Goal: Task Accomplishment & Management: Manage account settings

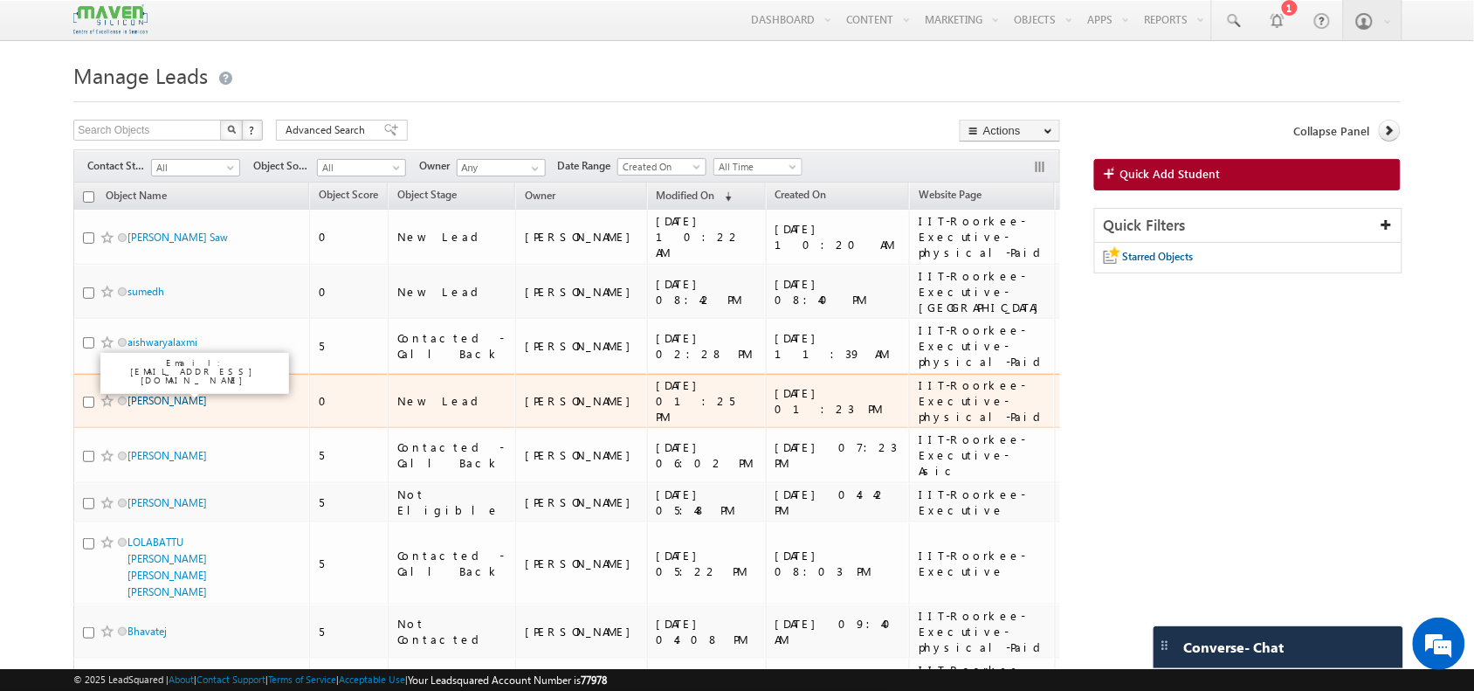
click at [180, 394] on link "Saurabh Mathur" at bounding box center [167, 400] width 79 height 13
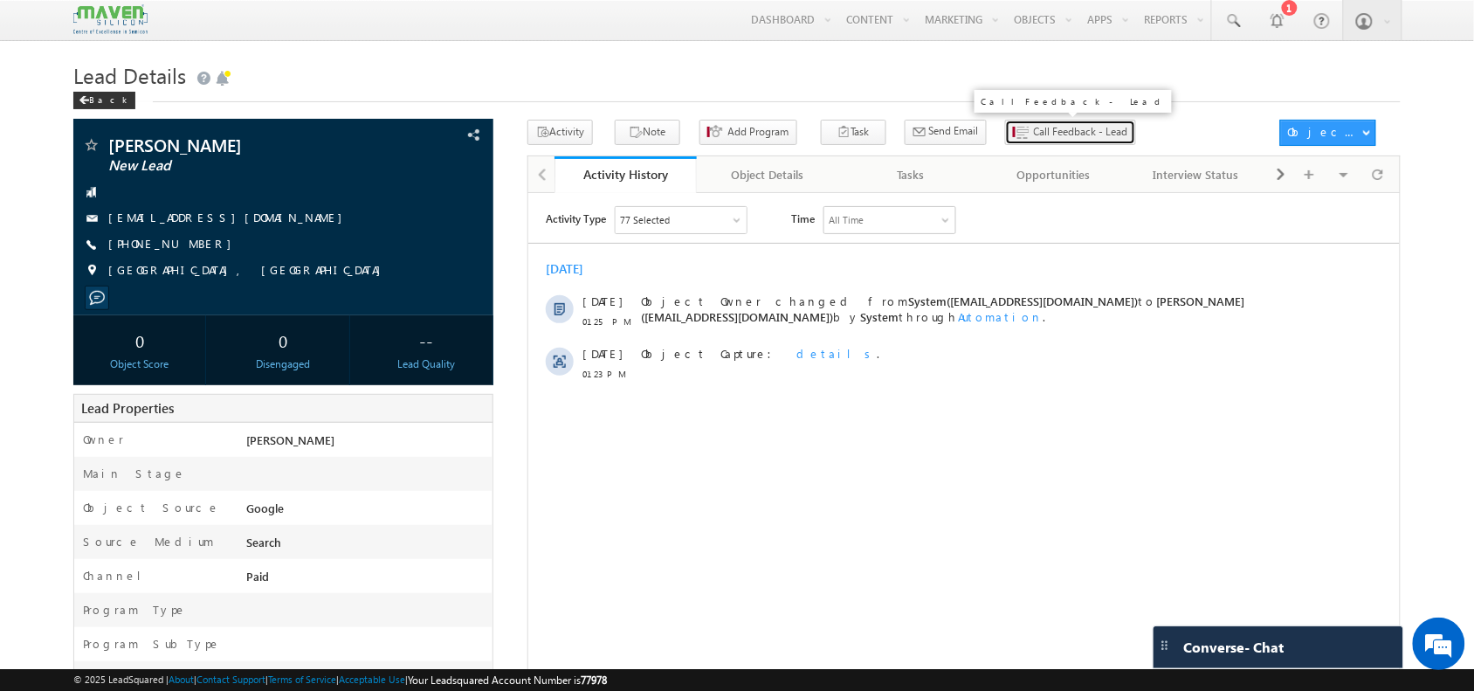
click at [1034, 136] on span "Call Feedback - Lead" at bounding box center [1081, 132] width 94 height 16
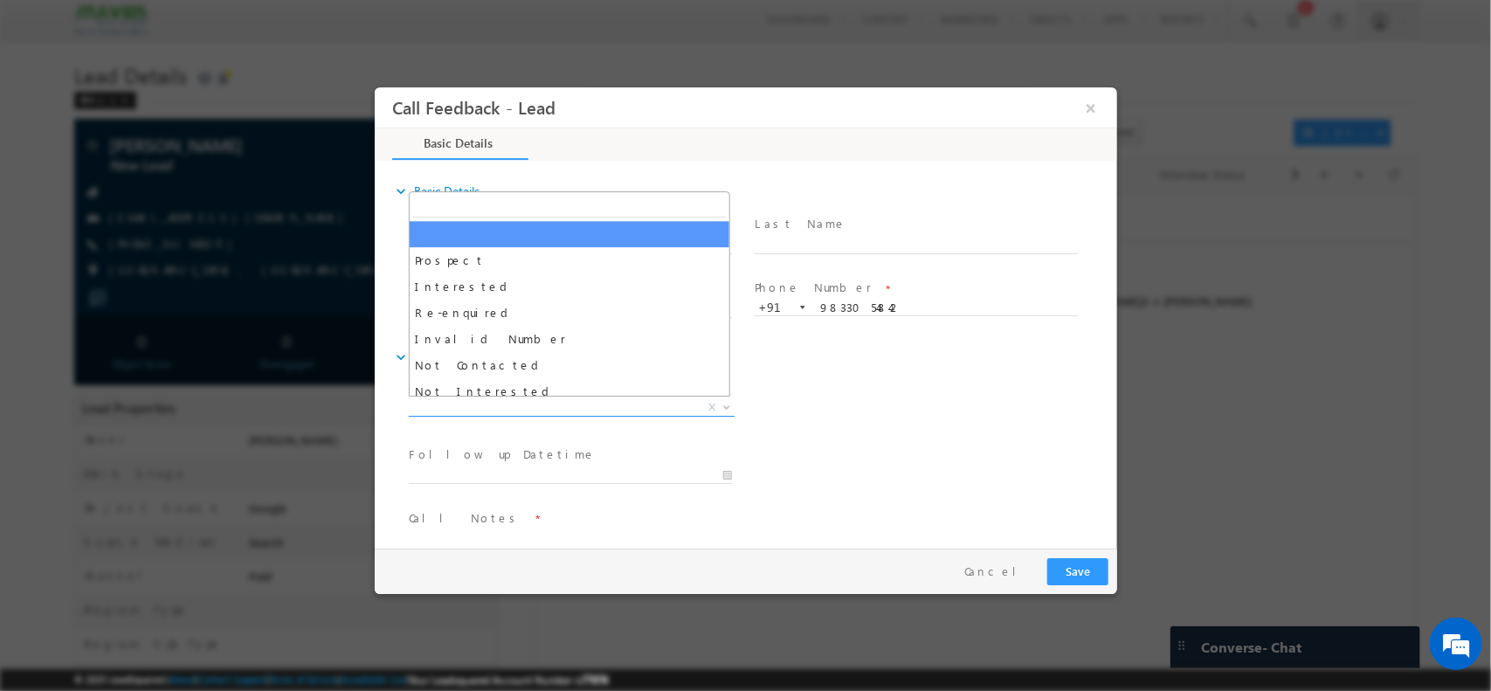
click at [612, 406] on span "X" at bounding box center [571, 406] width 326 height 17
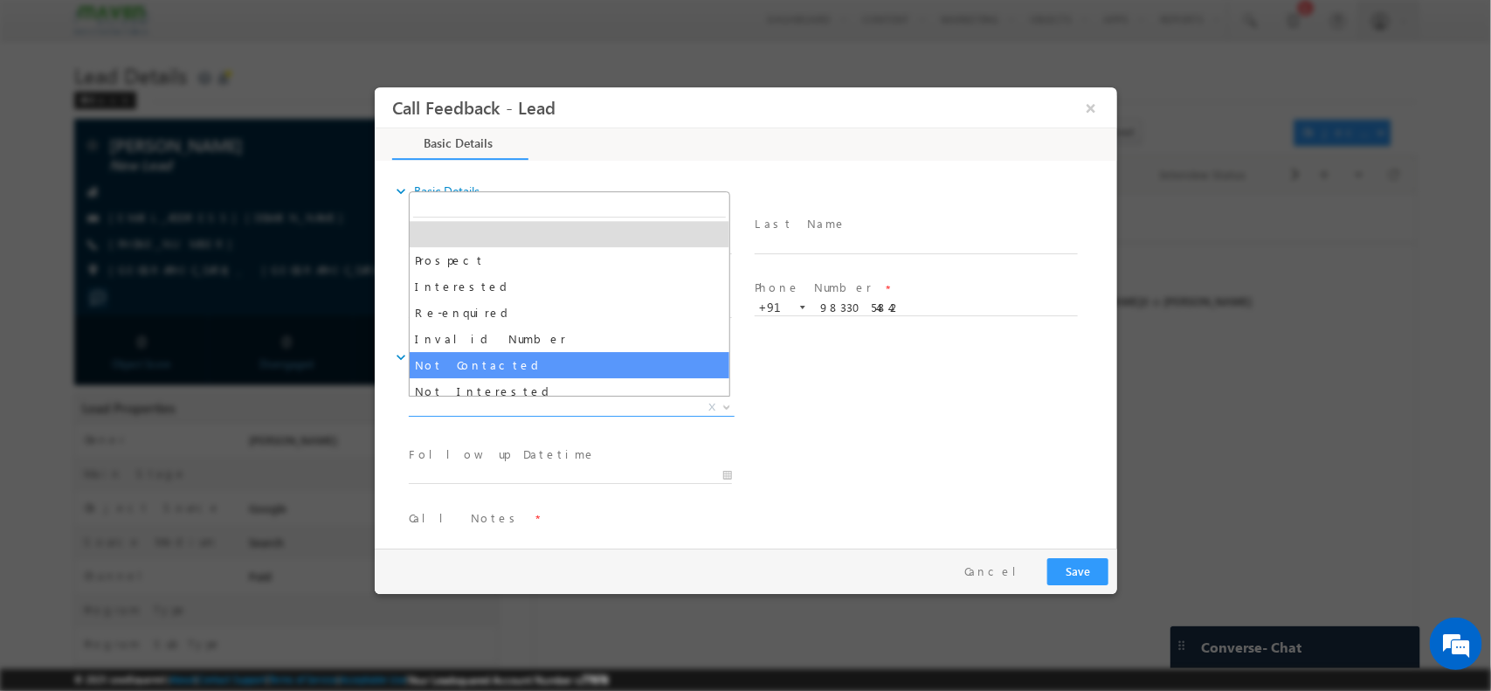
select select "Not Contacted"
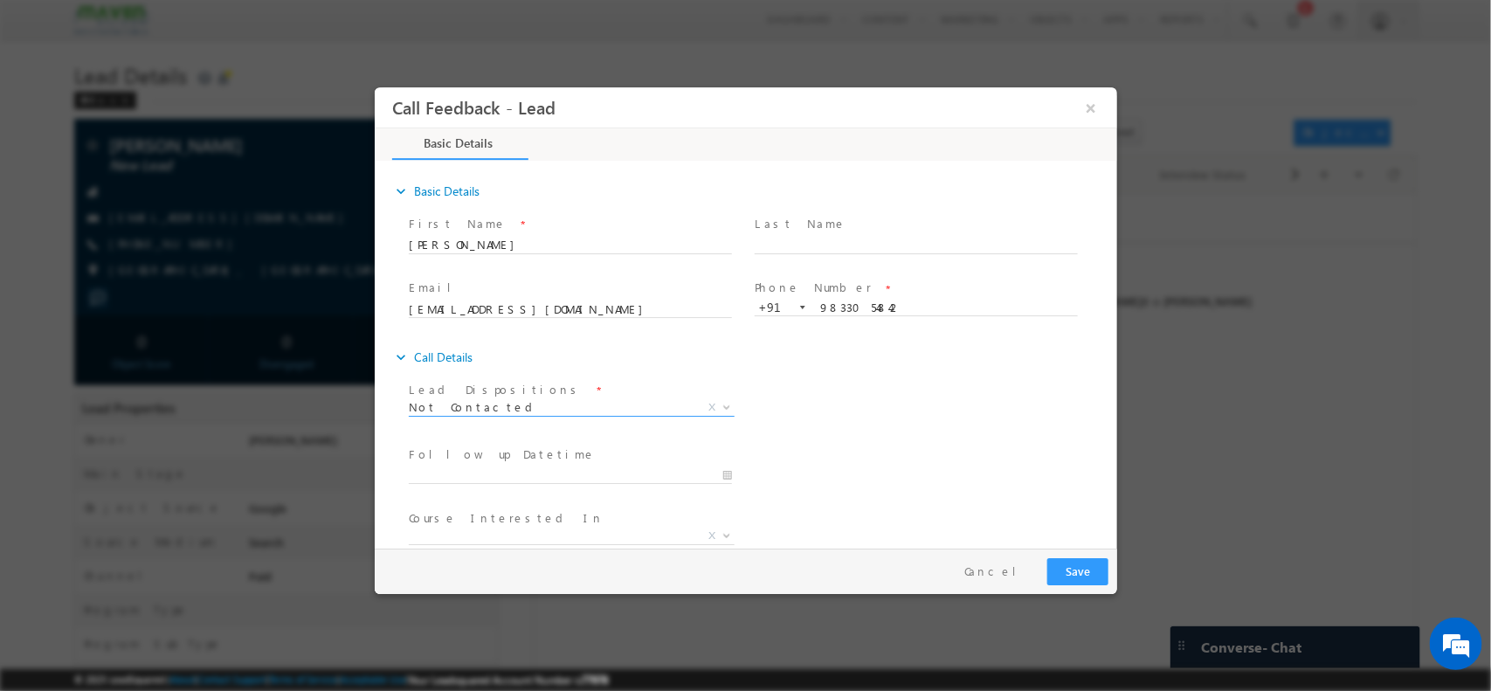
scroll to position [93, 0]
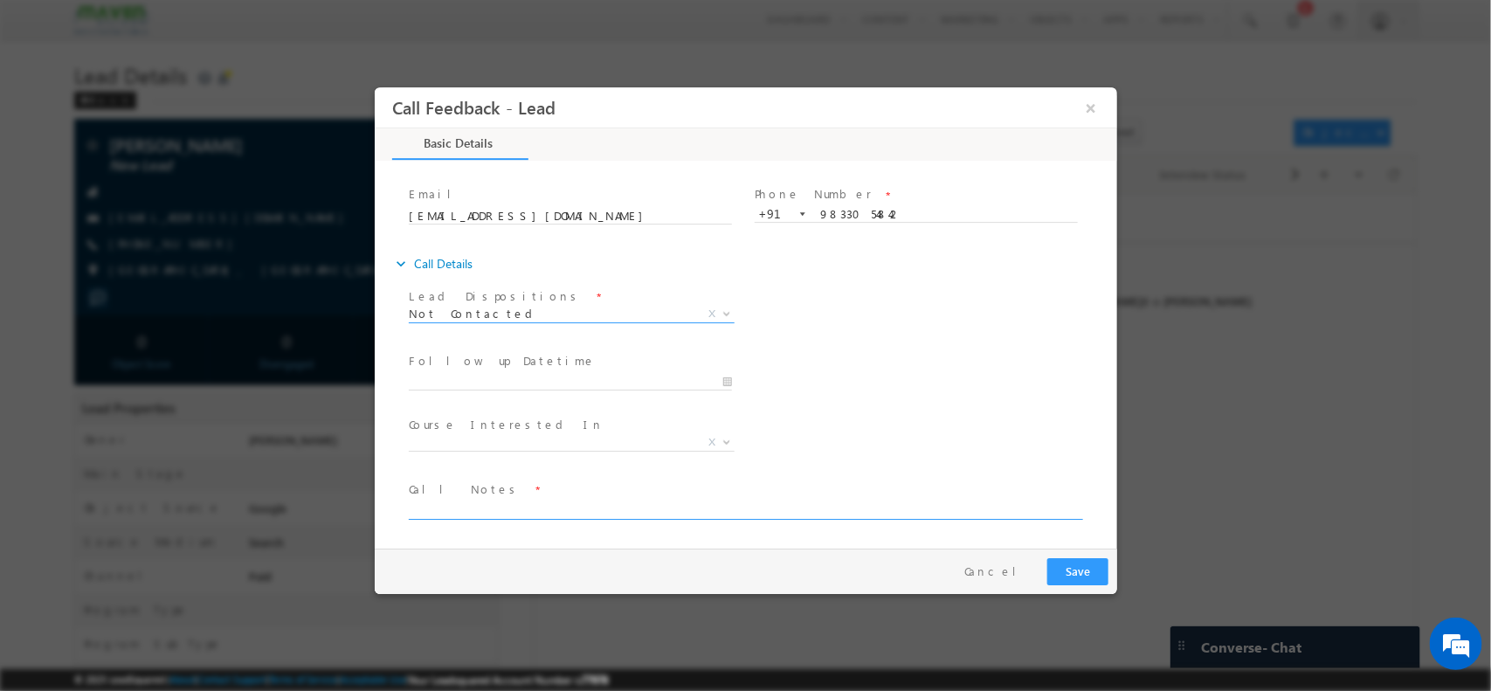
click at [590, 514] on textarea at bounding box center [744, 509] width 672 height 20
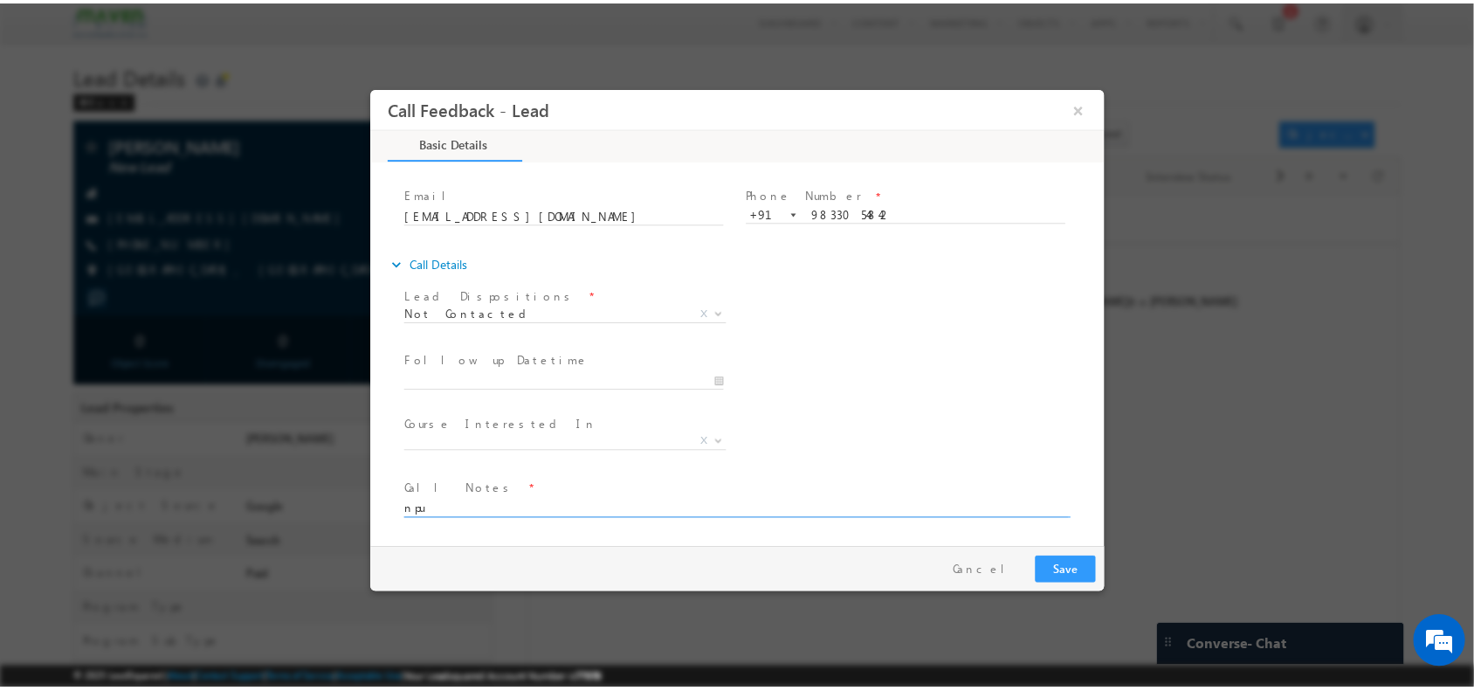
scroll to position [0, 0]
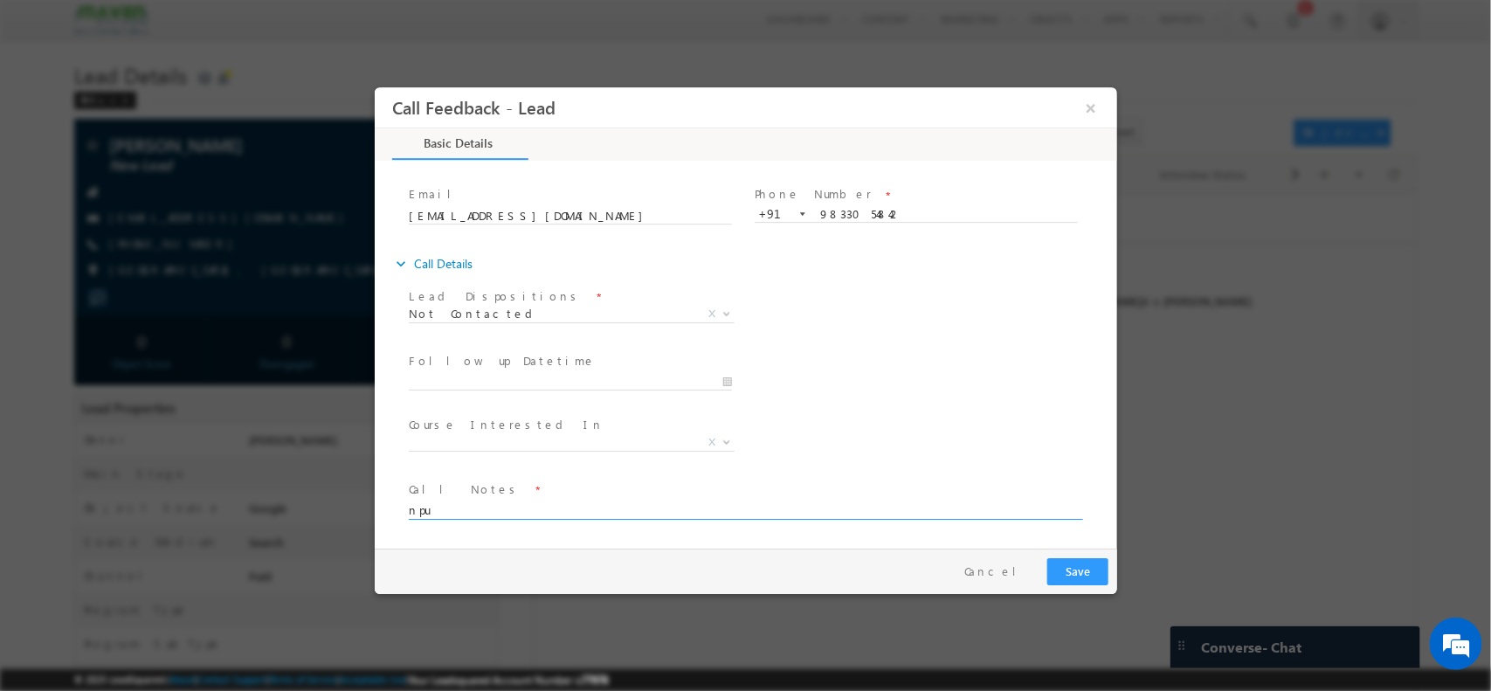
type textarea "npu"
click at [1052, 562] on button "Save" at bounding box center [1076, 570] width 61 height 27
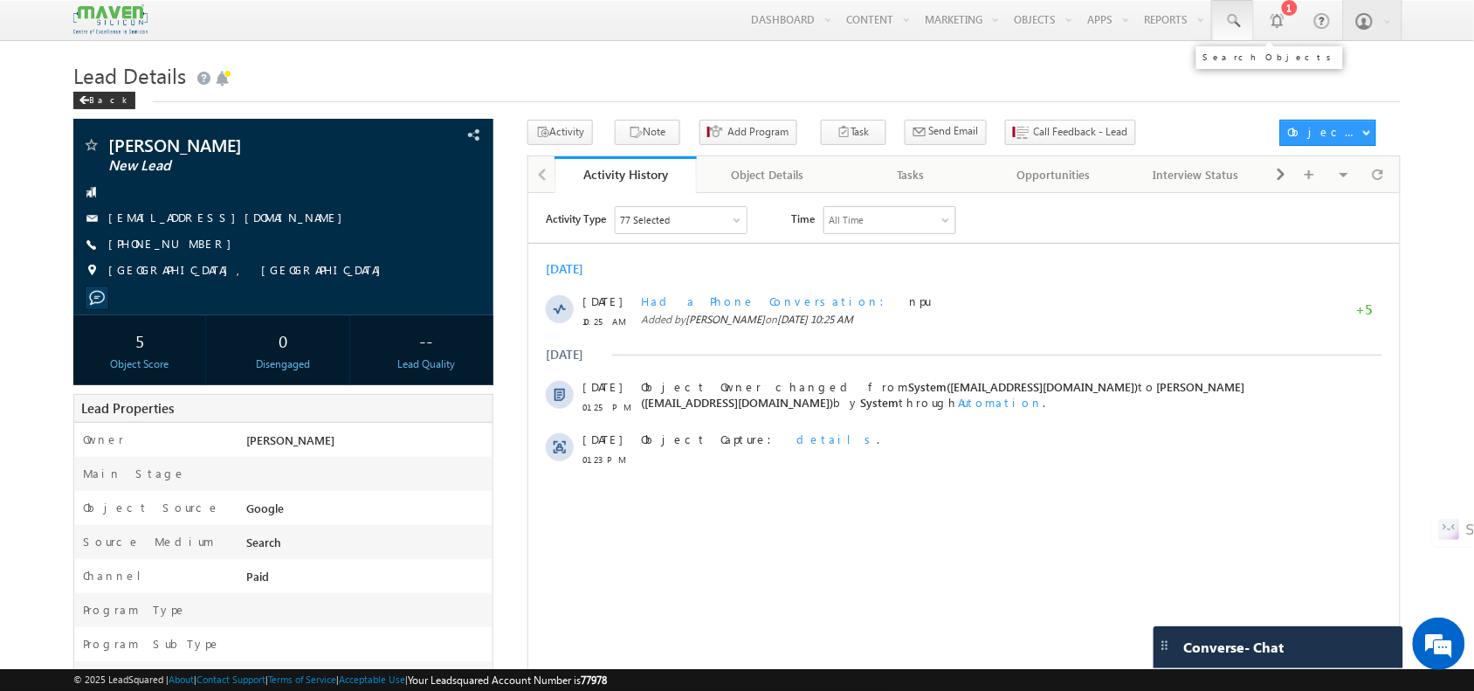
click at [1212, 5] on link at bounding box center [1233, 20] width 42 height 40
paste input "98440 10911"
click at [1262, 63] on input "98440 10911" at bounding box center [1339, 68] width 237 height 21
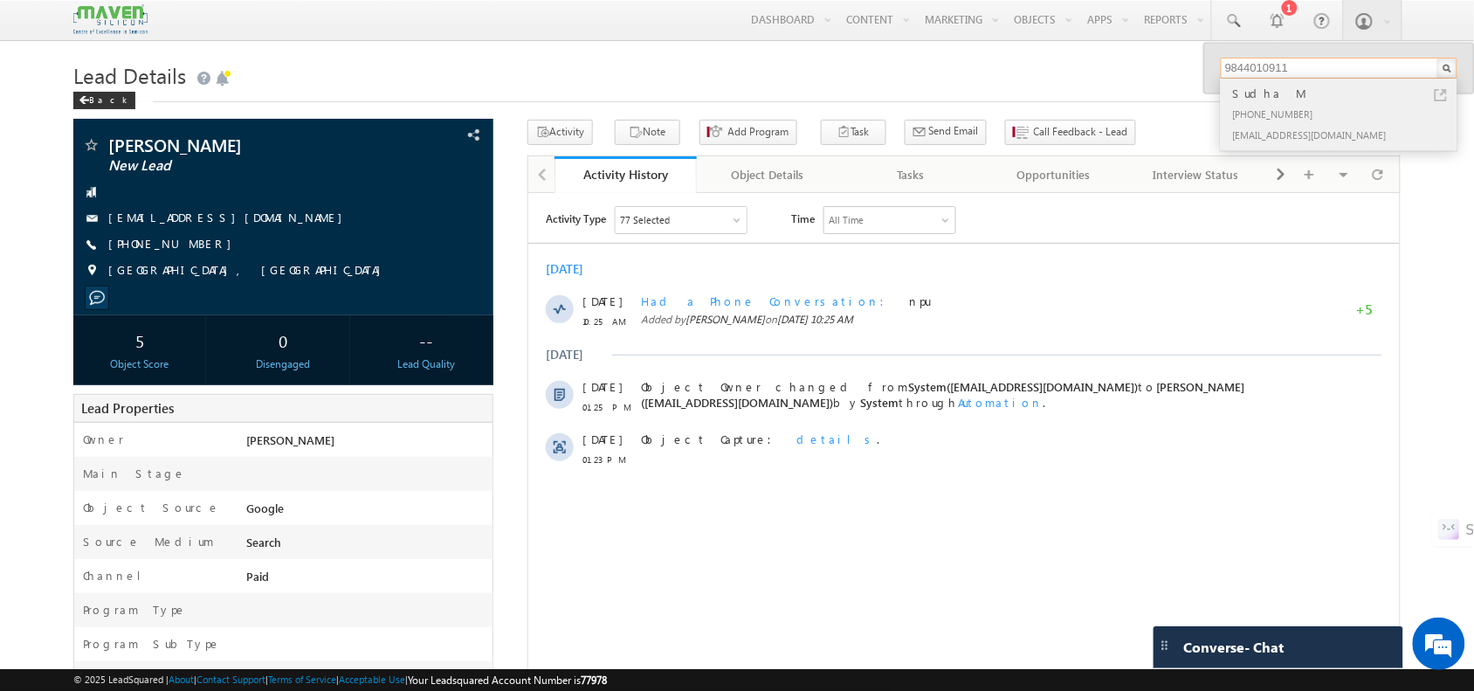
type input "9844010911"
click at [1280, 103] on div "+91-9844010911" at bounding box center [1347, 113] width 234 height 21
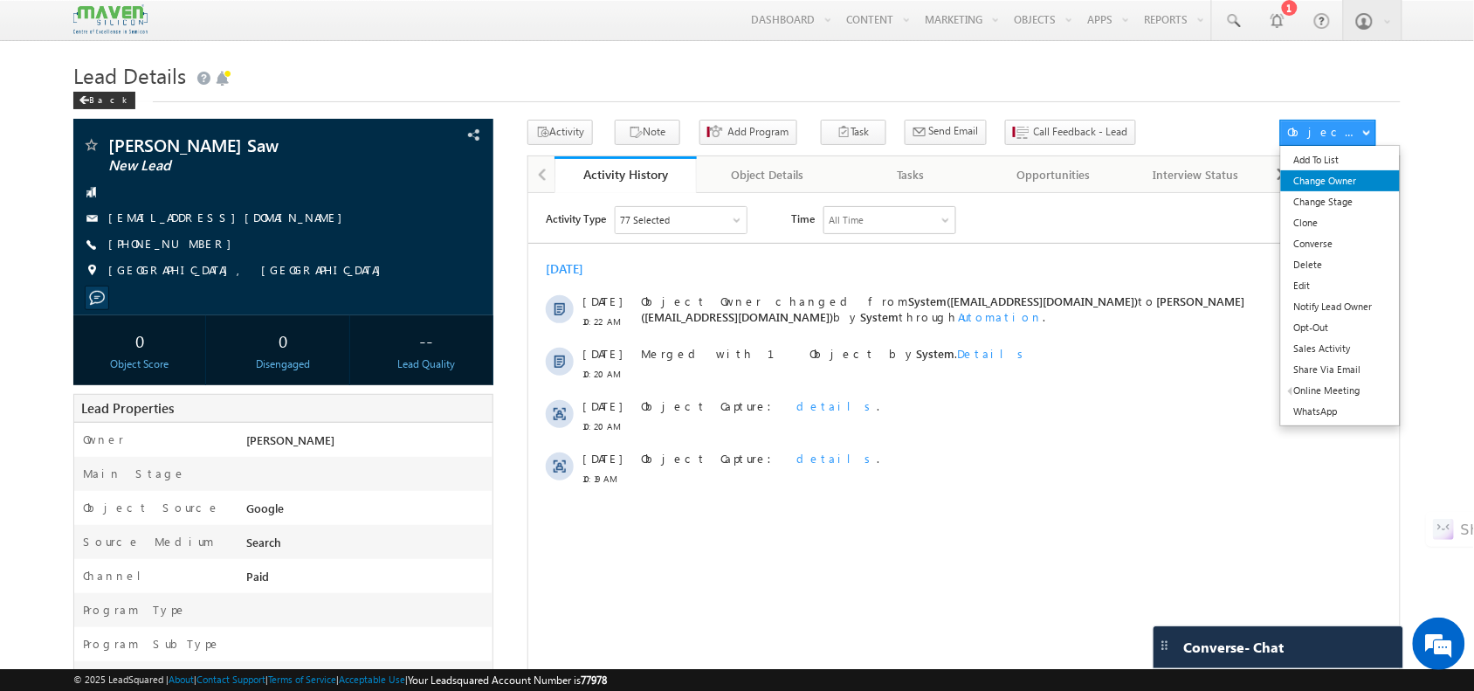
click at [1339, 175] on link "Change Owner" at bounding box center [1341, 180] width 120 height 21
click at [1337, 181] on link "Change Owner" at bounding box center [1341, 180] width 120 height 21
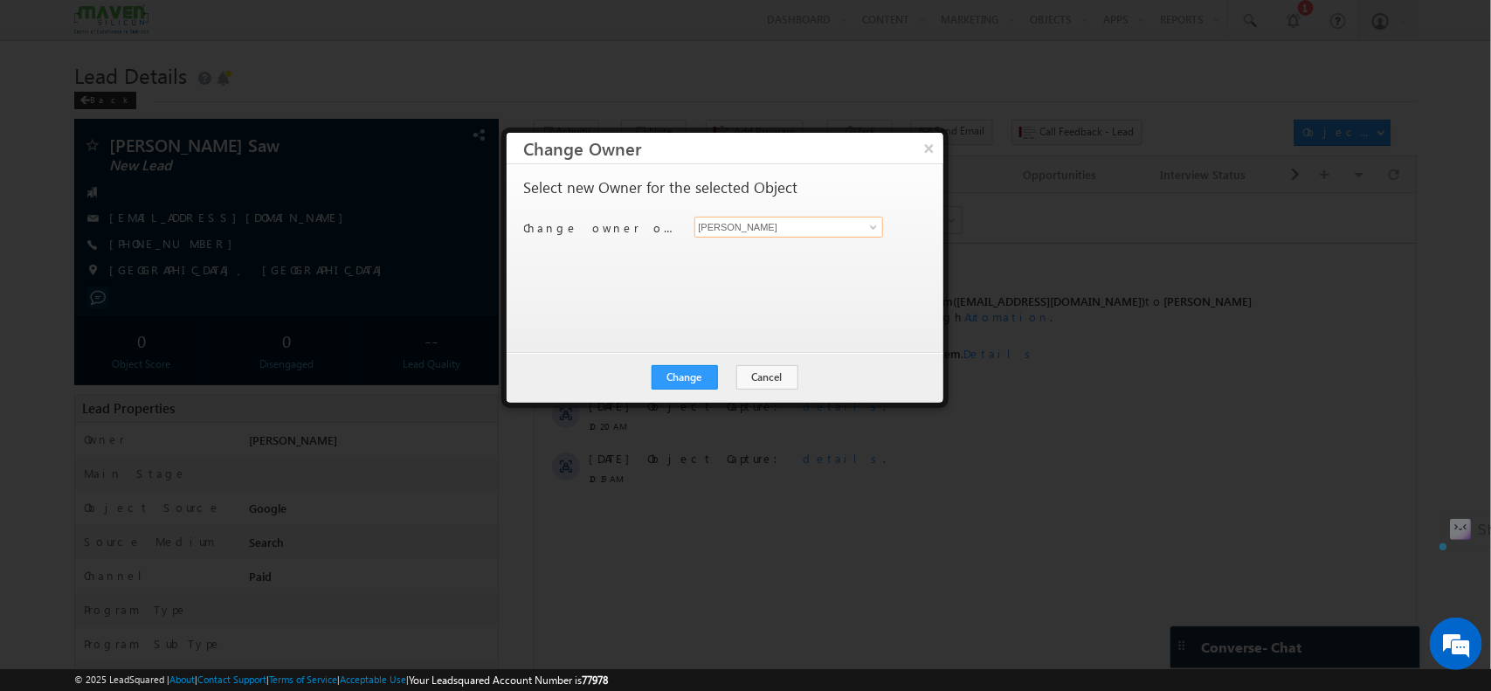
click at [808, 223] on input "[PERSON_NAME]" at bounding box center [789, 227] width 190 height 21
click at [869, 229] on span at bounding box center [873, 227] width 14 height 14
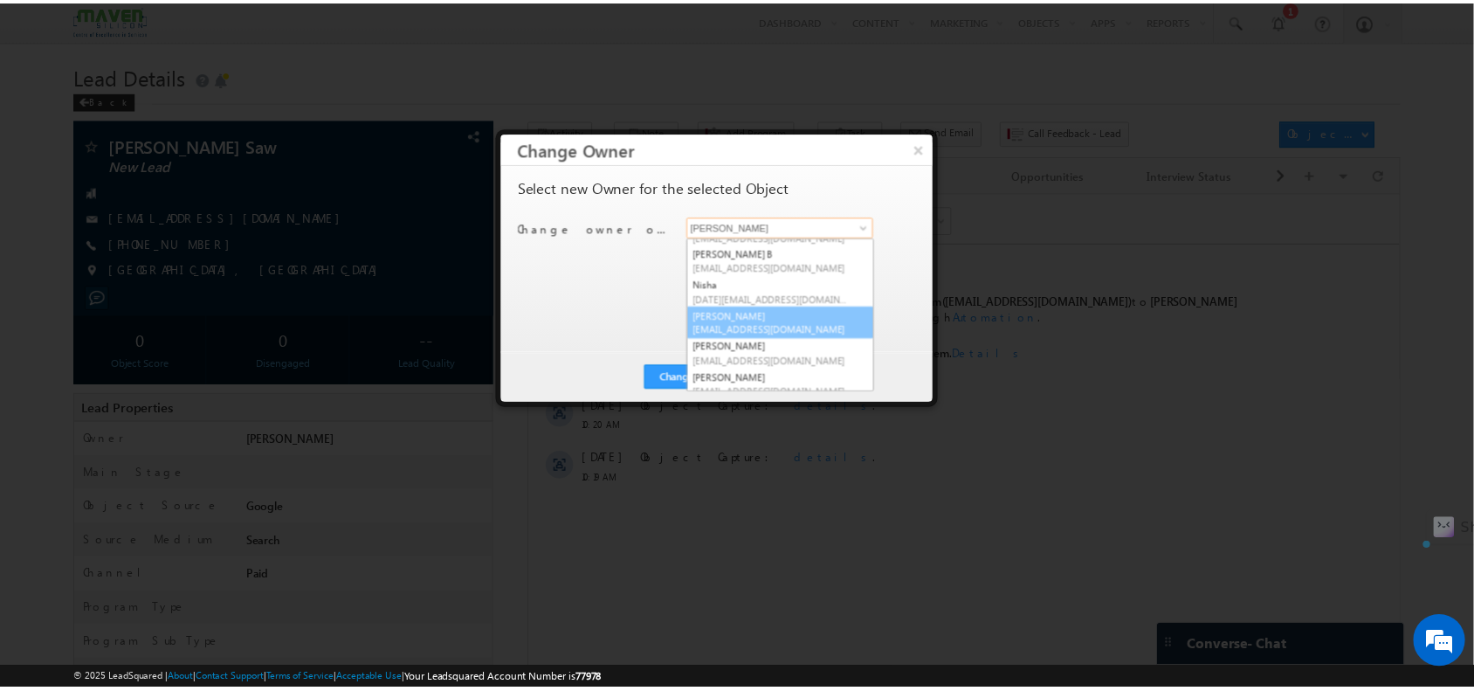
scroll to position [232, 0]
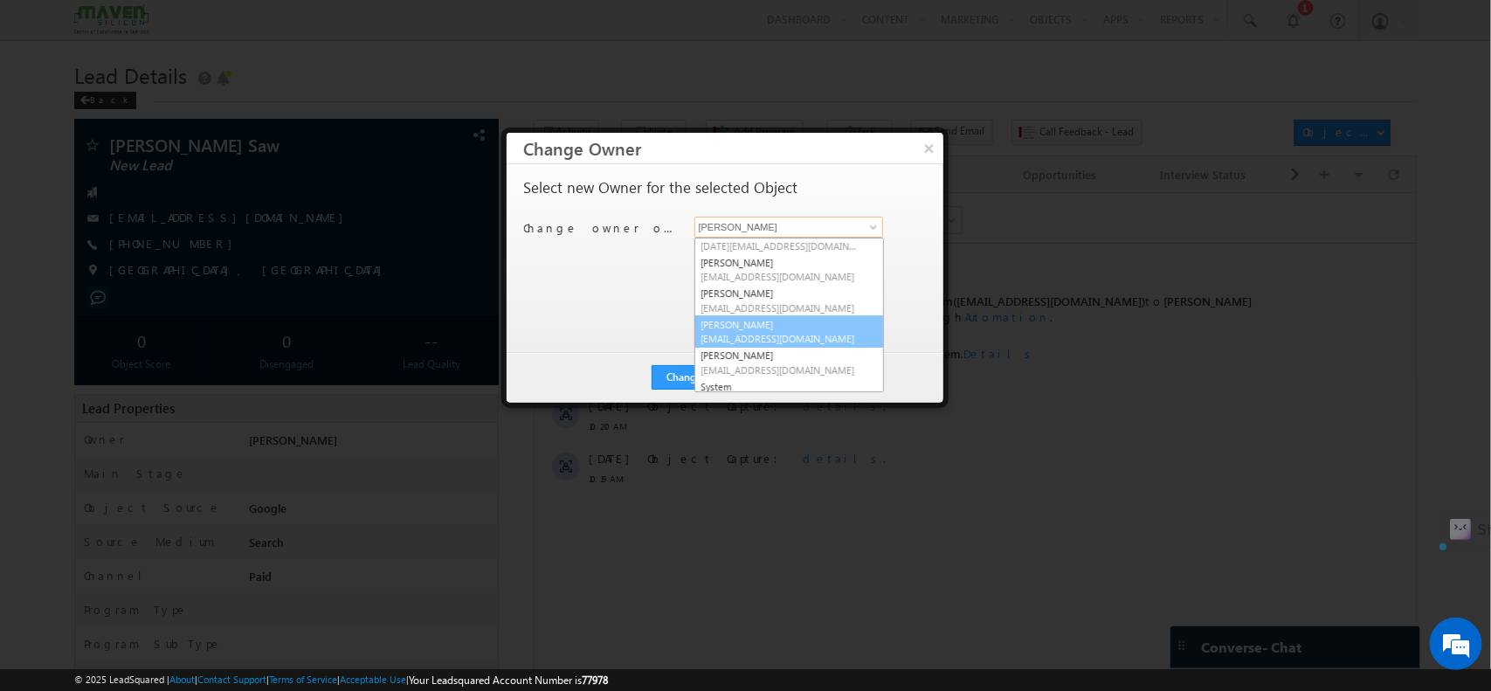
click at [762, 332] on span "lsq3@maven-silicon.com" at bounding box center [779, 338] width 157 height 13
type input "Sovan"
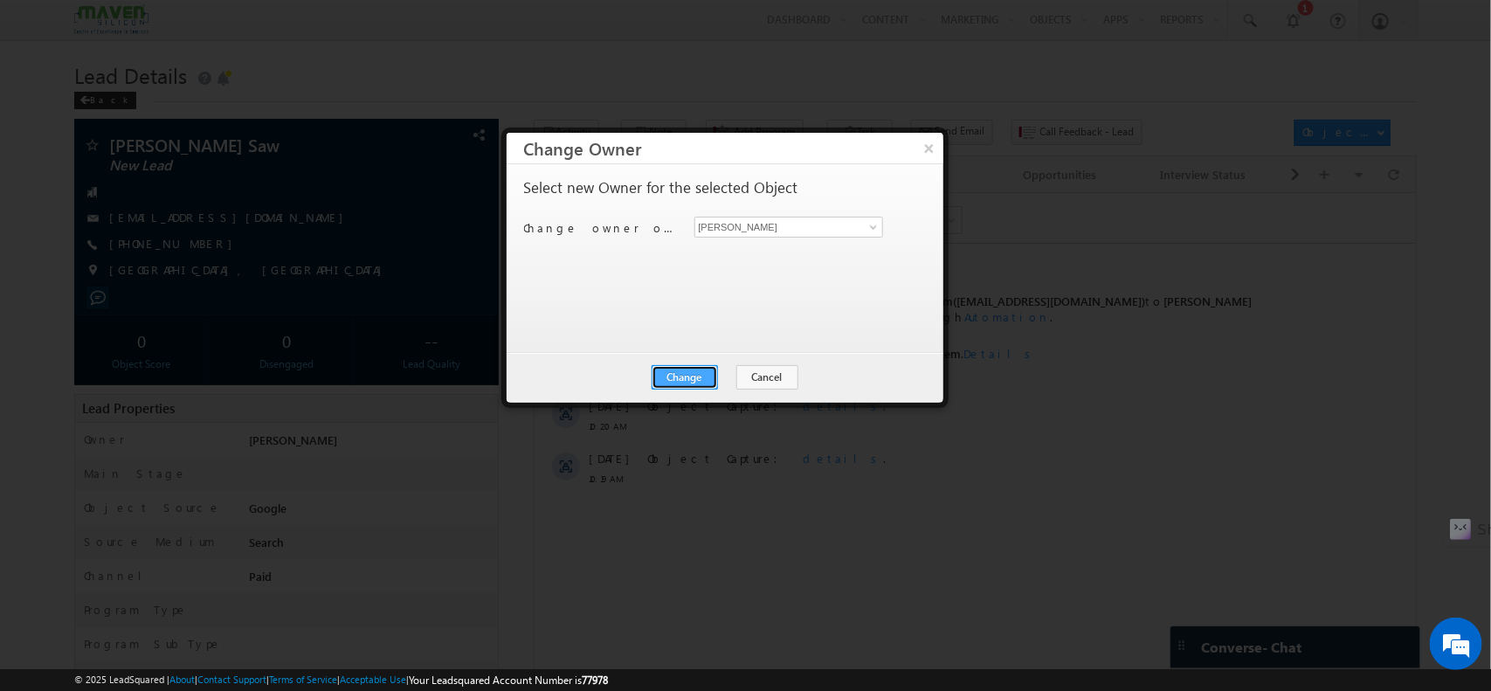
click at [693, 369] on button "Change" at bounding box center [685, 377] width 66 height 24
click at [922, 141] on button "×" at bounding box center [928, 148] width 29 height 31
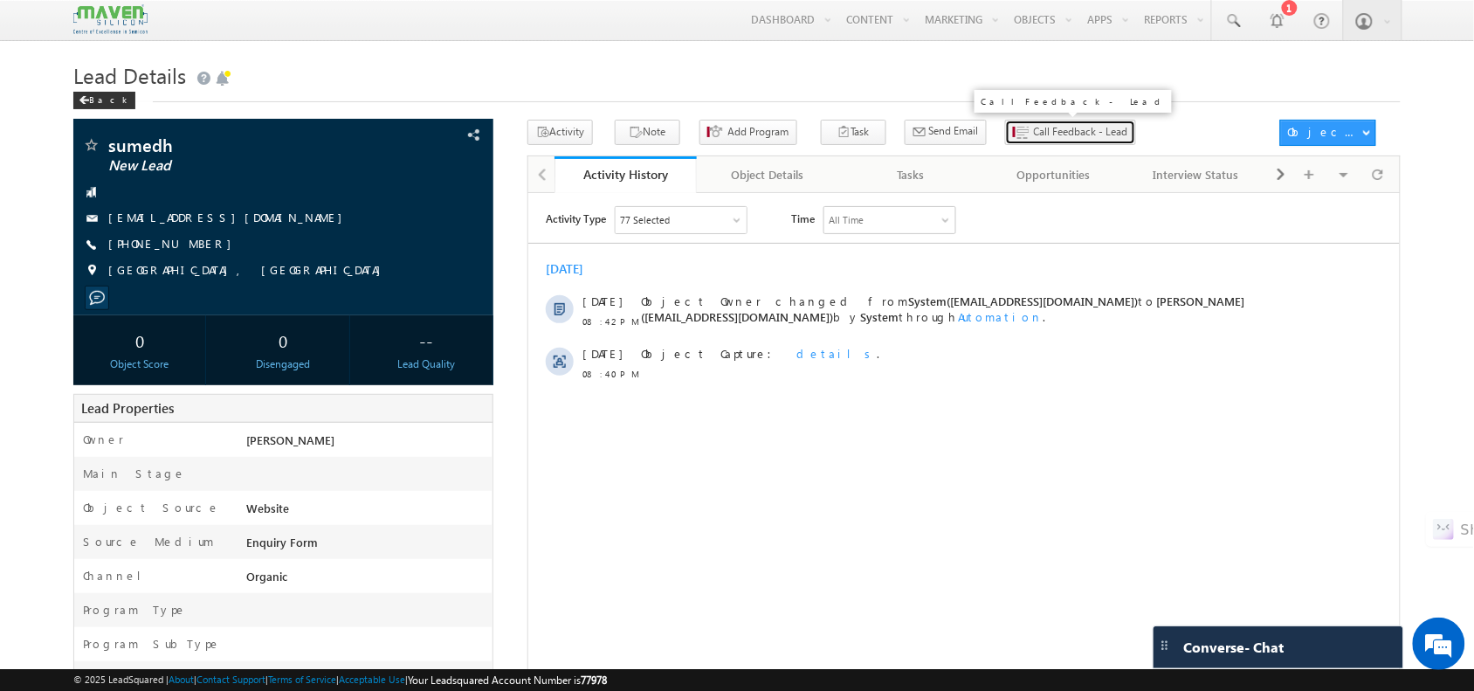
click at [1034, 131] on span "Call Feedback - Lead" at bounding box center [1081, 132] width 94 height 16
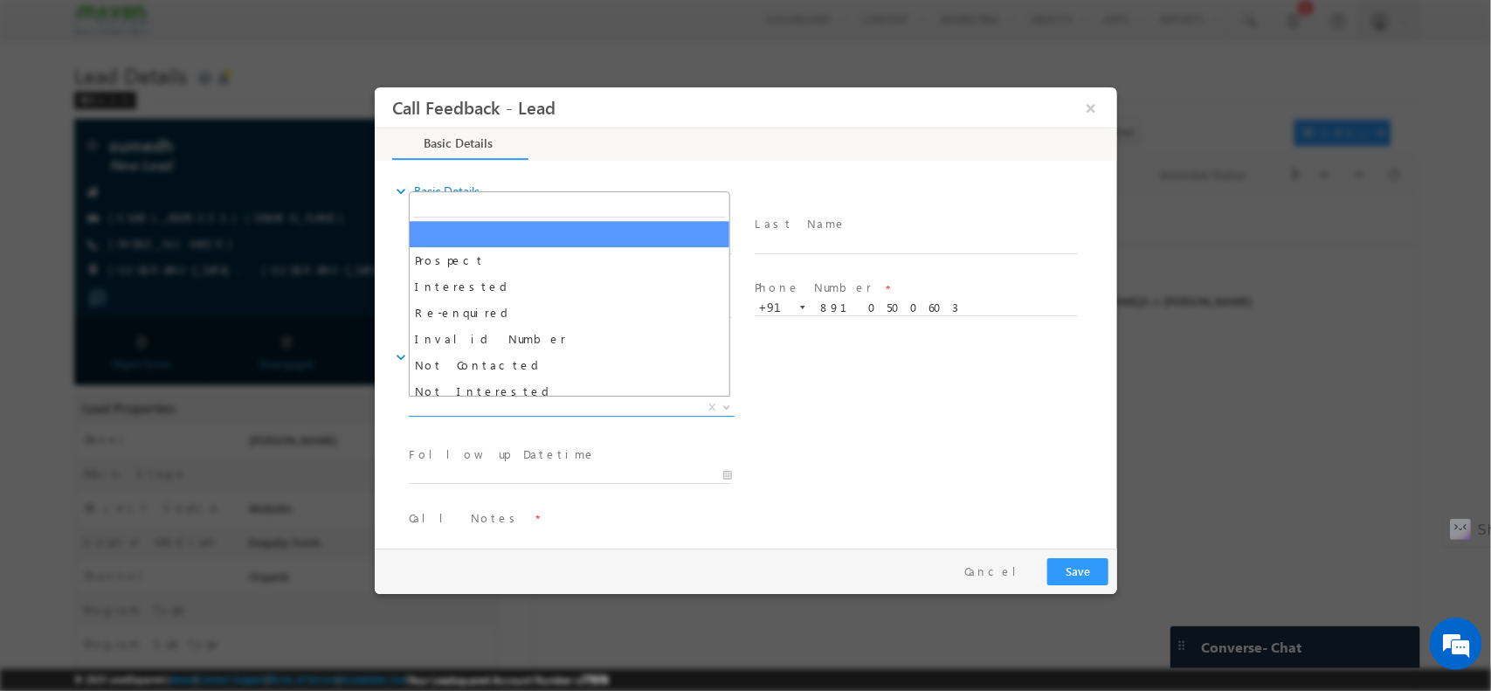
click at [533, 404] on span "X" at bounding box center [571, 406] width 326 height 17
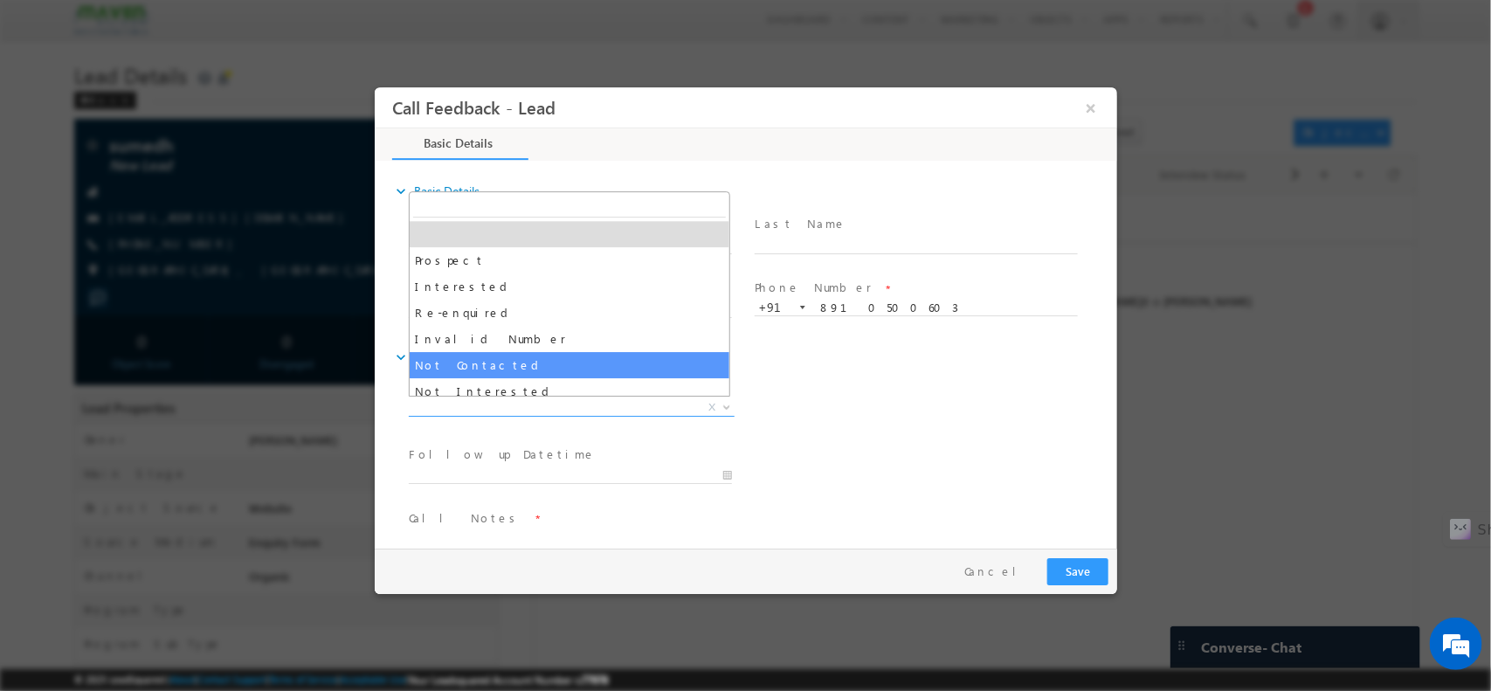
select select "Not Contacted"
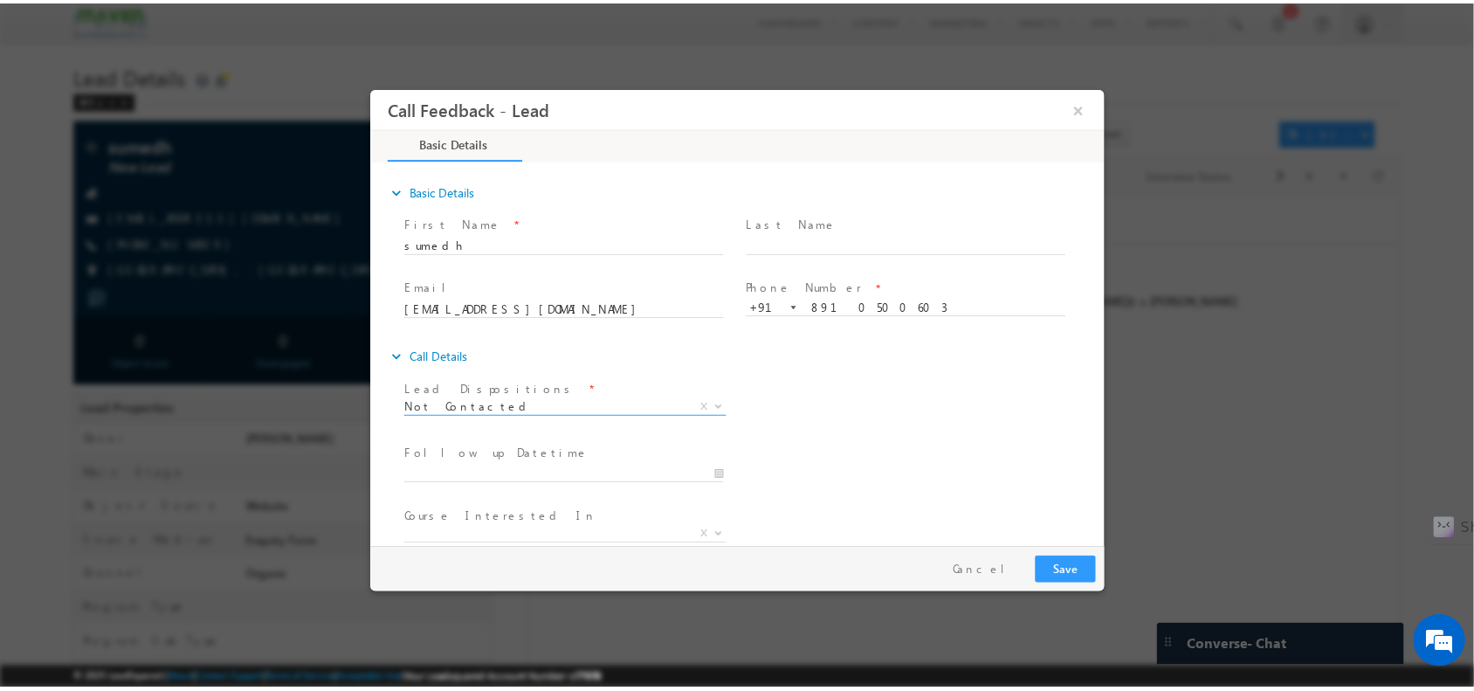
scroll to position [93, 0]
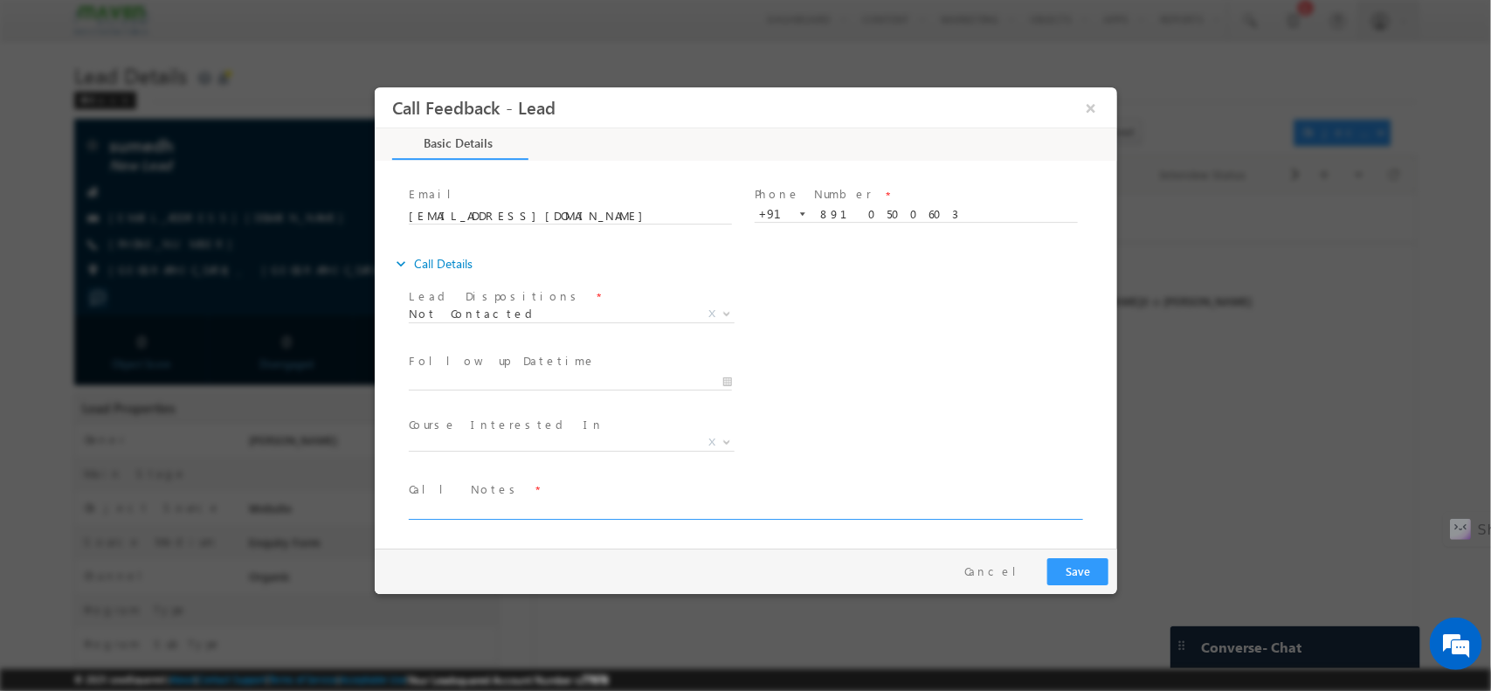
click at [524, 504] on textarea at bounding box center [744, 509] width 672 height 20
type textarea "NPU"
click at [1083, 567] on button "Save" at bounding box center [1076, 570] width 61 height 27
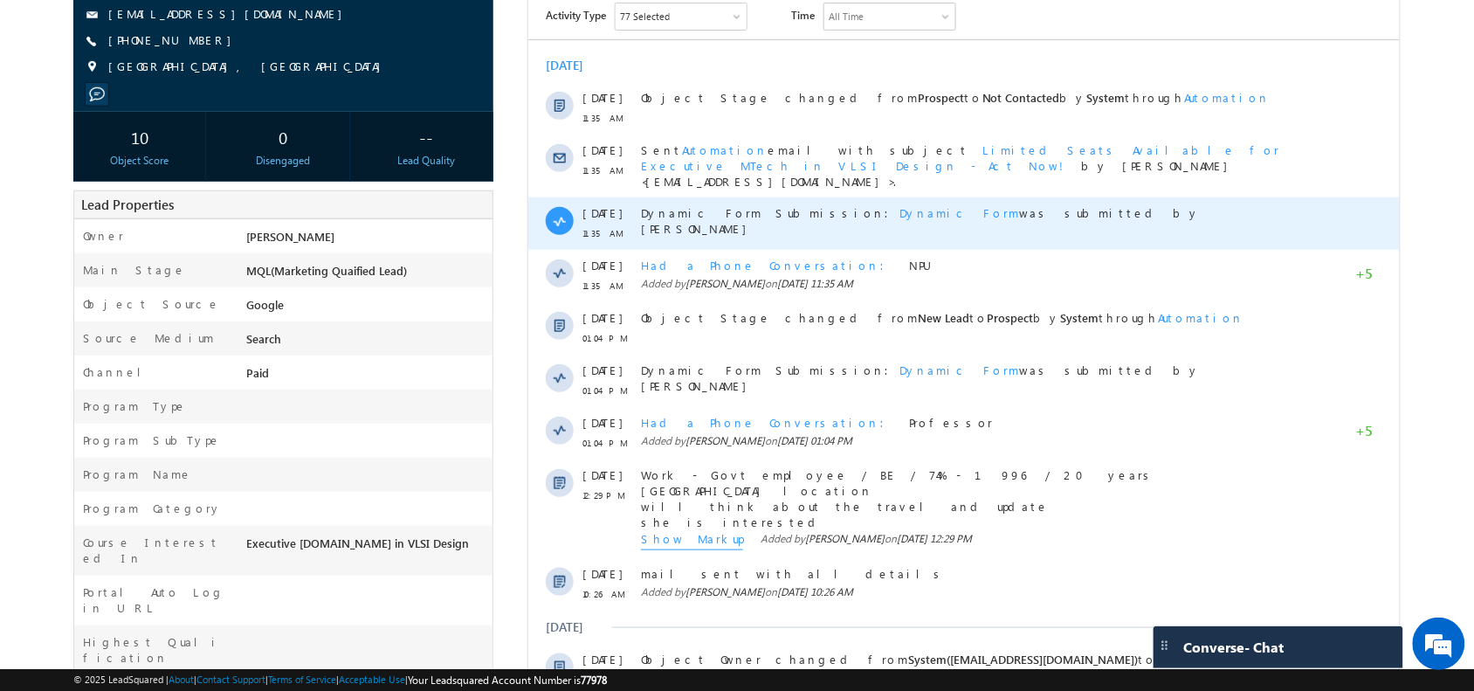
scroll to position [205, 0]
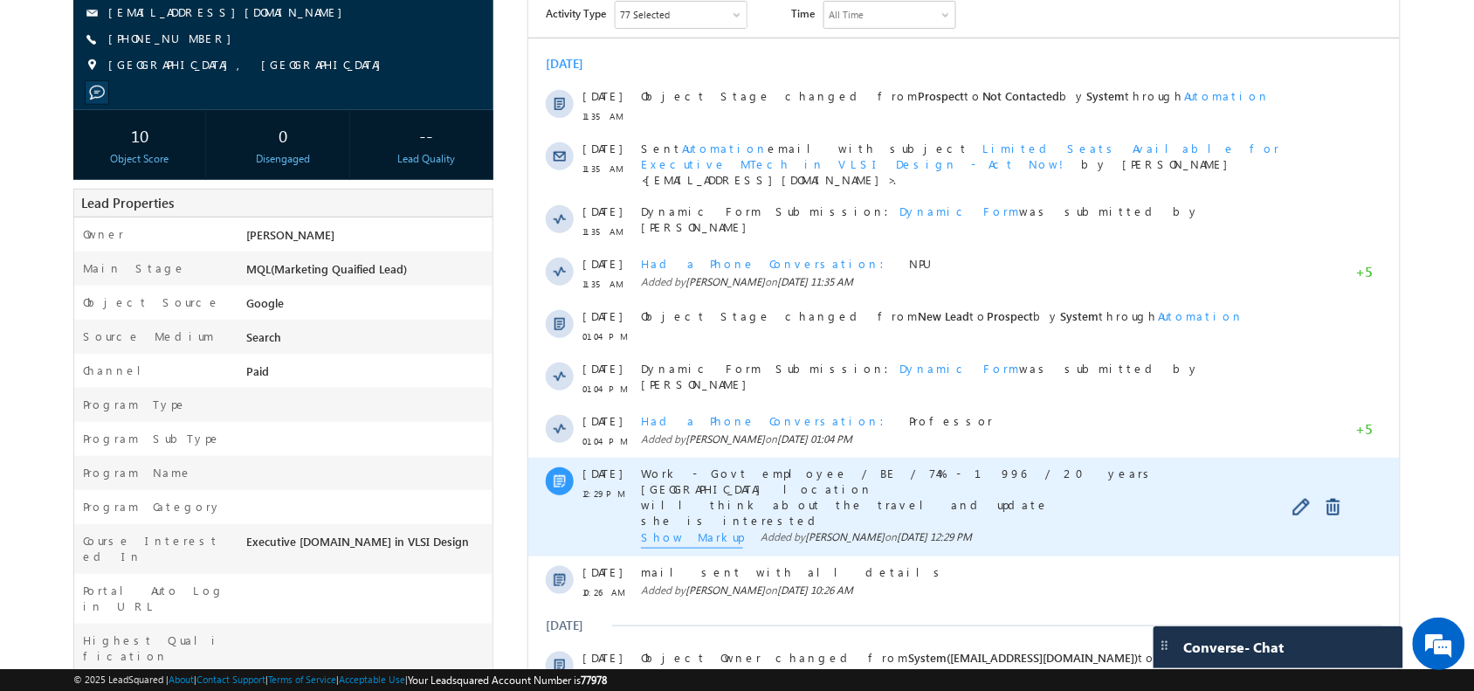
click at [669, 529] on span "Show Markup" at bounding box center [691, 538] width 102 height 19
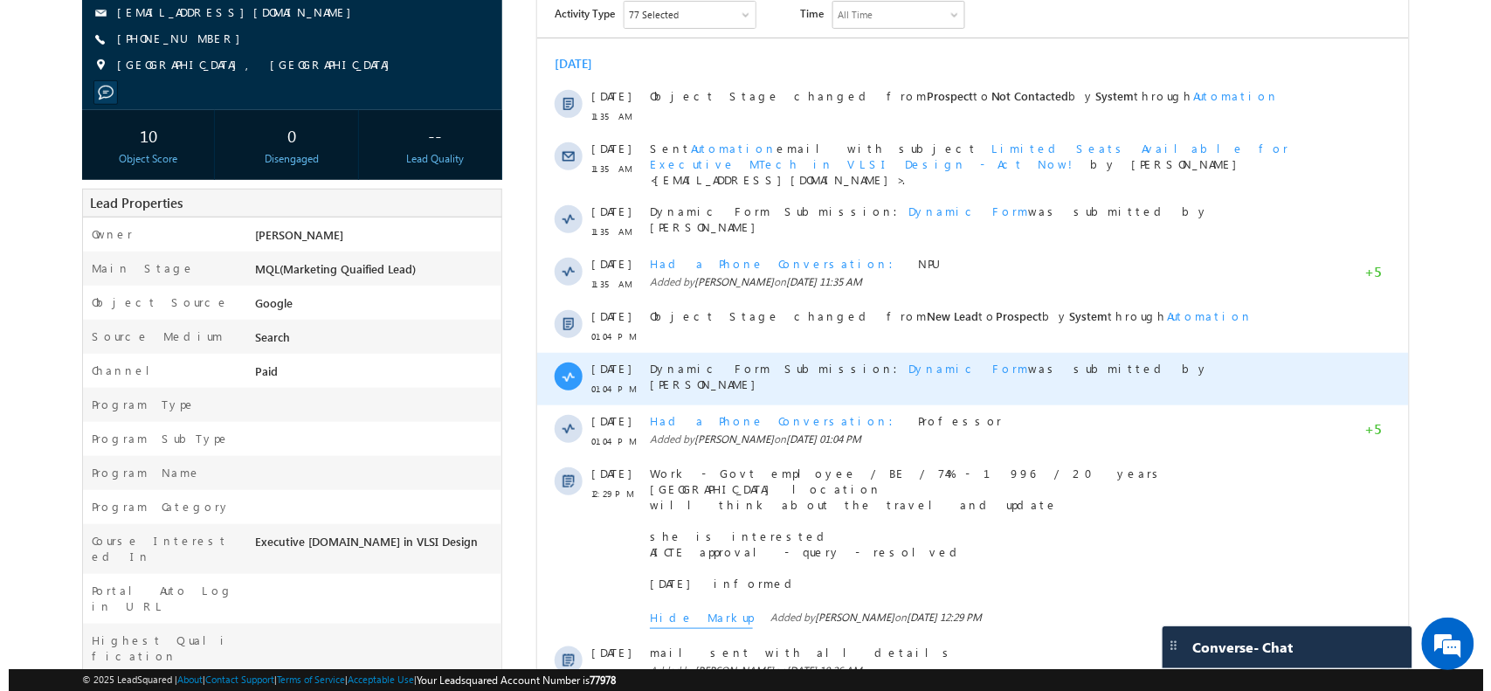
scroll to position [0, 0]
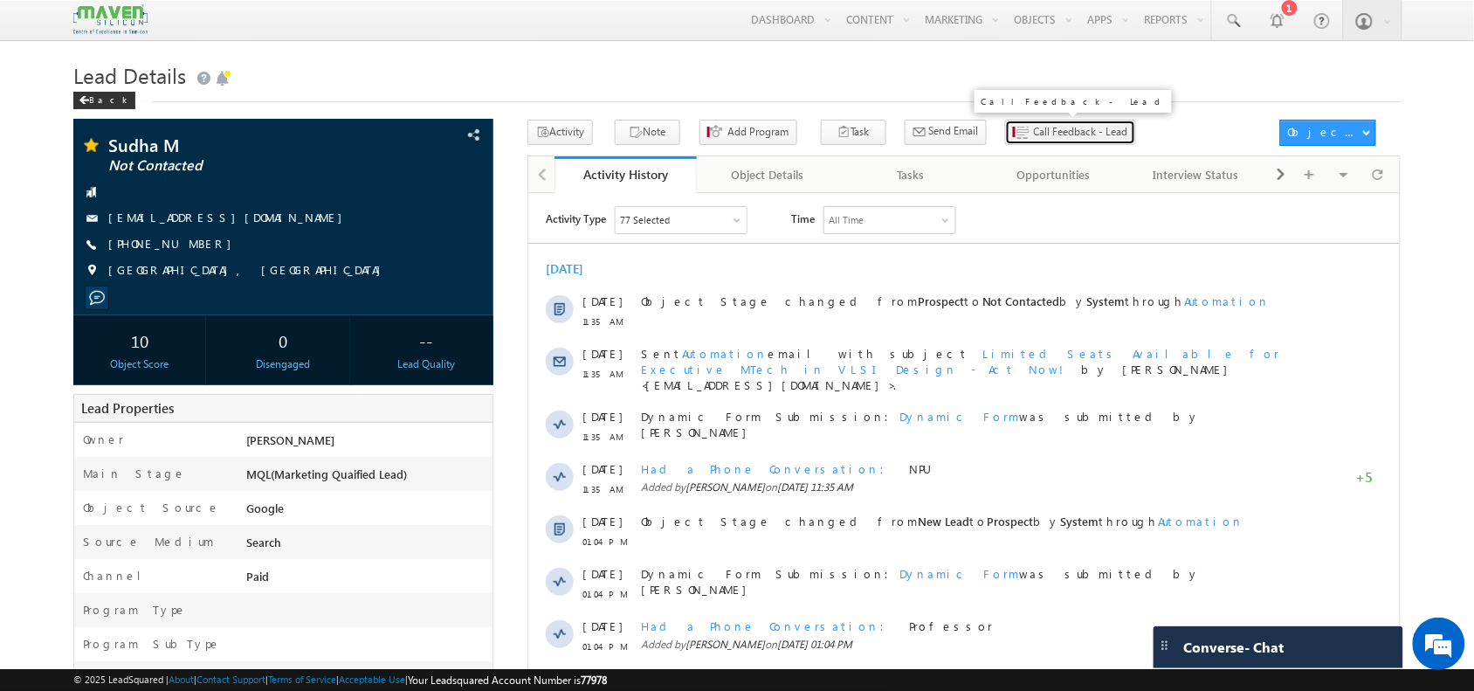
click at [1034, 129] on span "Call Feedback - Lead" at bounding box center [1081, 132] width 94 height 16
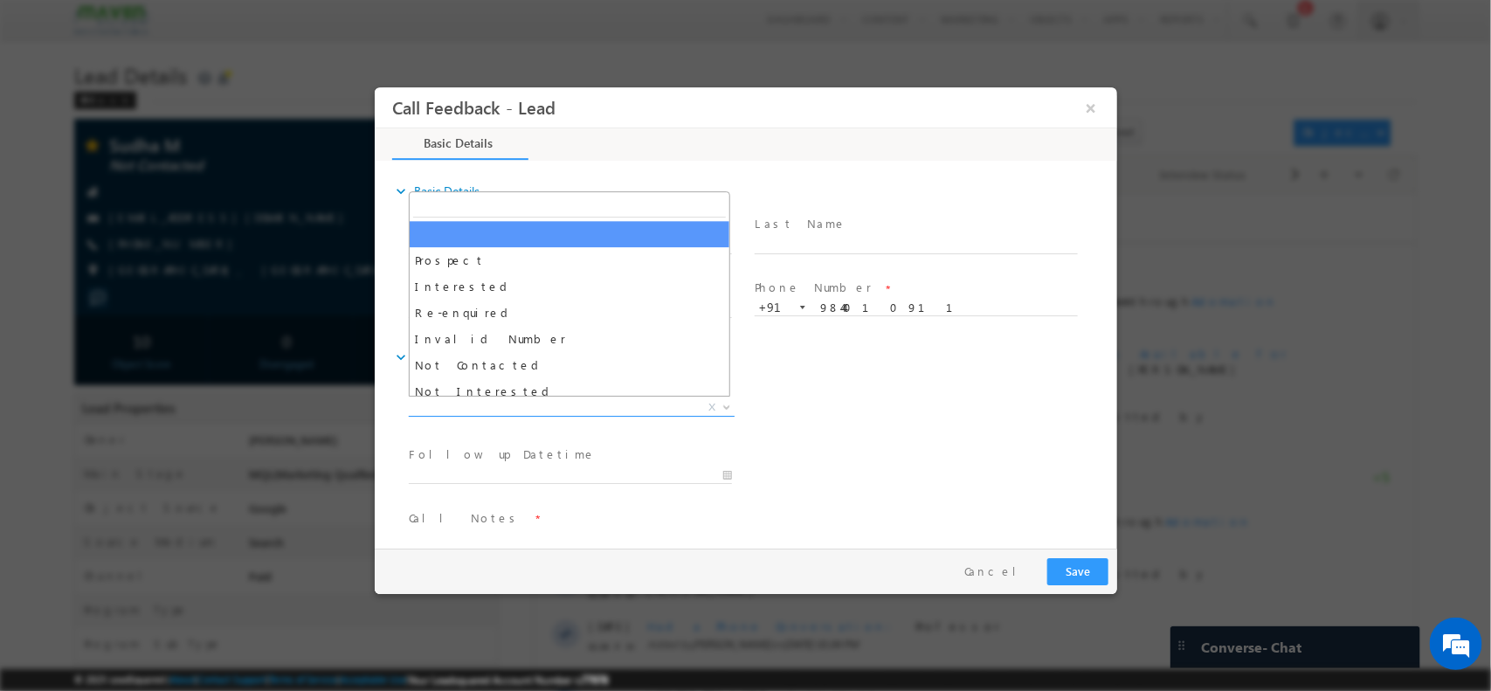
click at [577, 402] on span "X" at bounding box center [571, 406] width 326 height 17
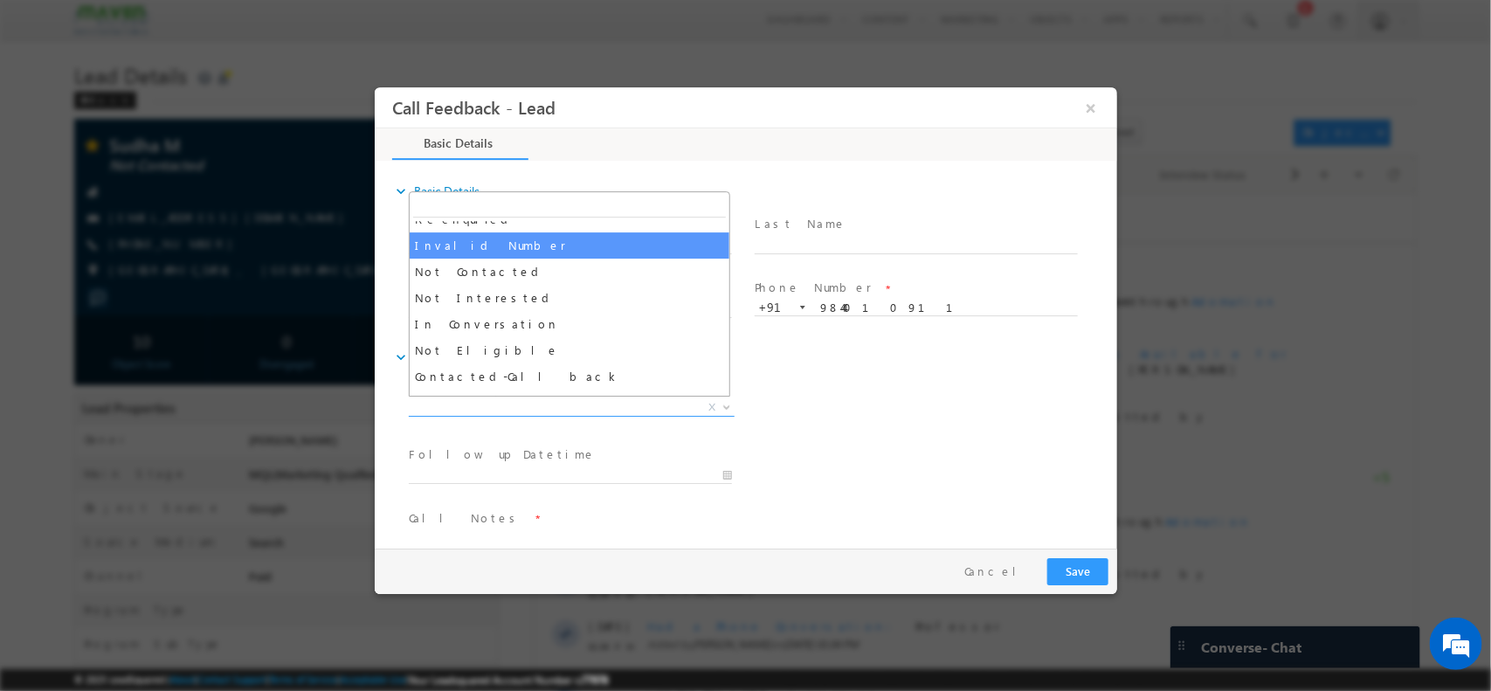
scroll to position [103, 0]
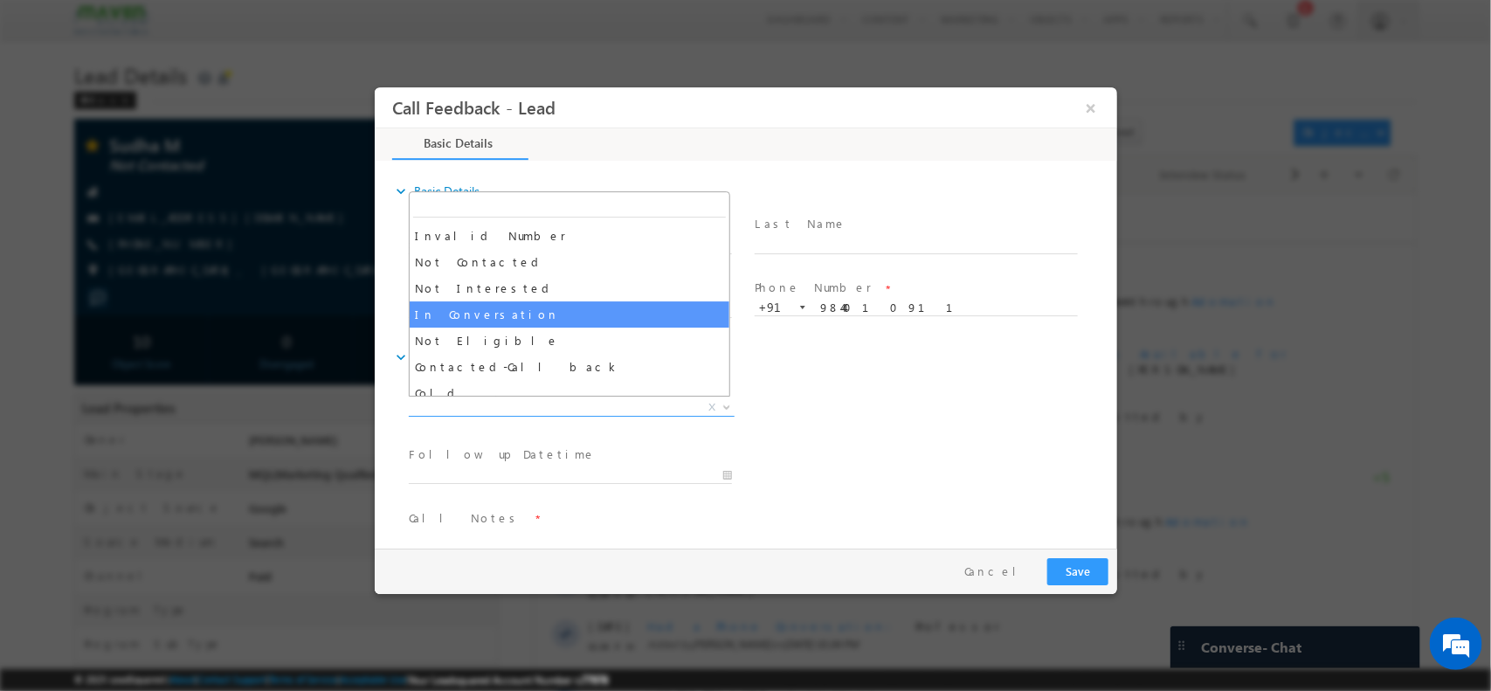
select select "In Conversation"
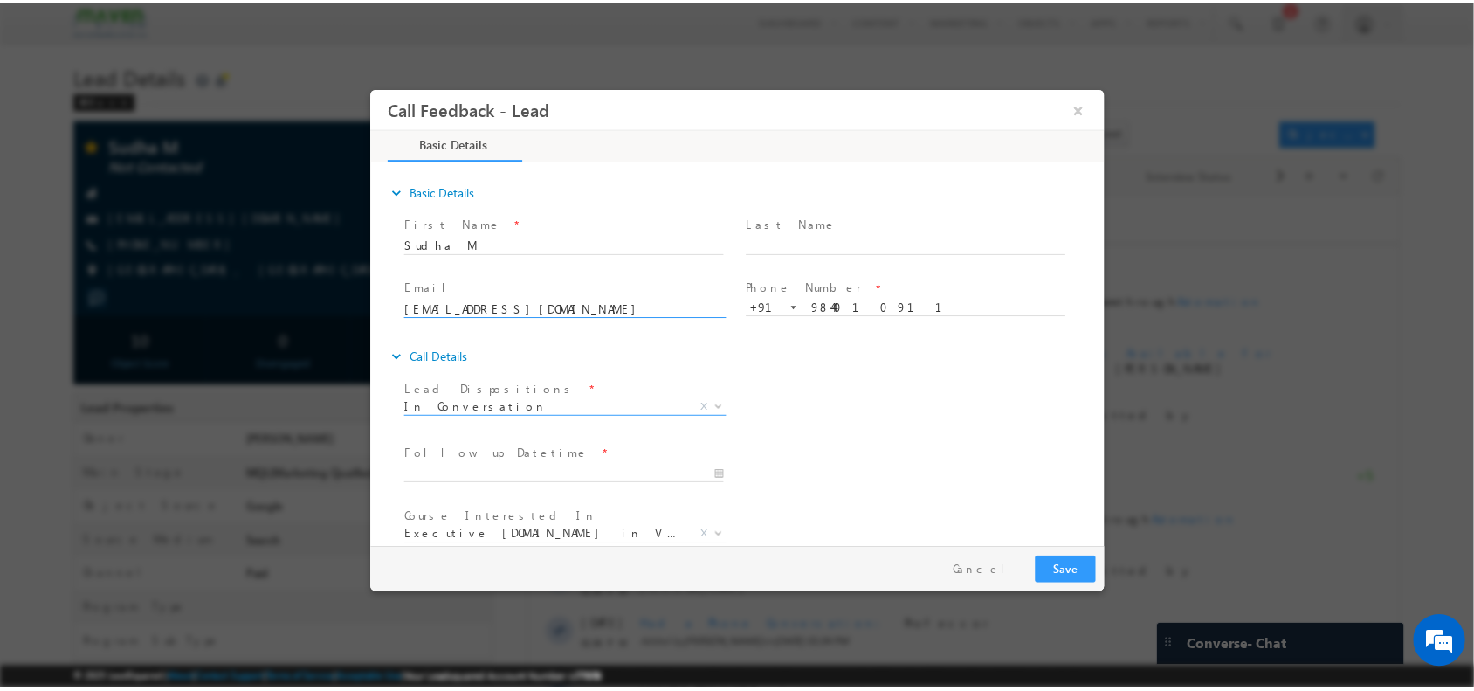
scroll to position [93, 0]
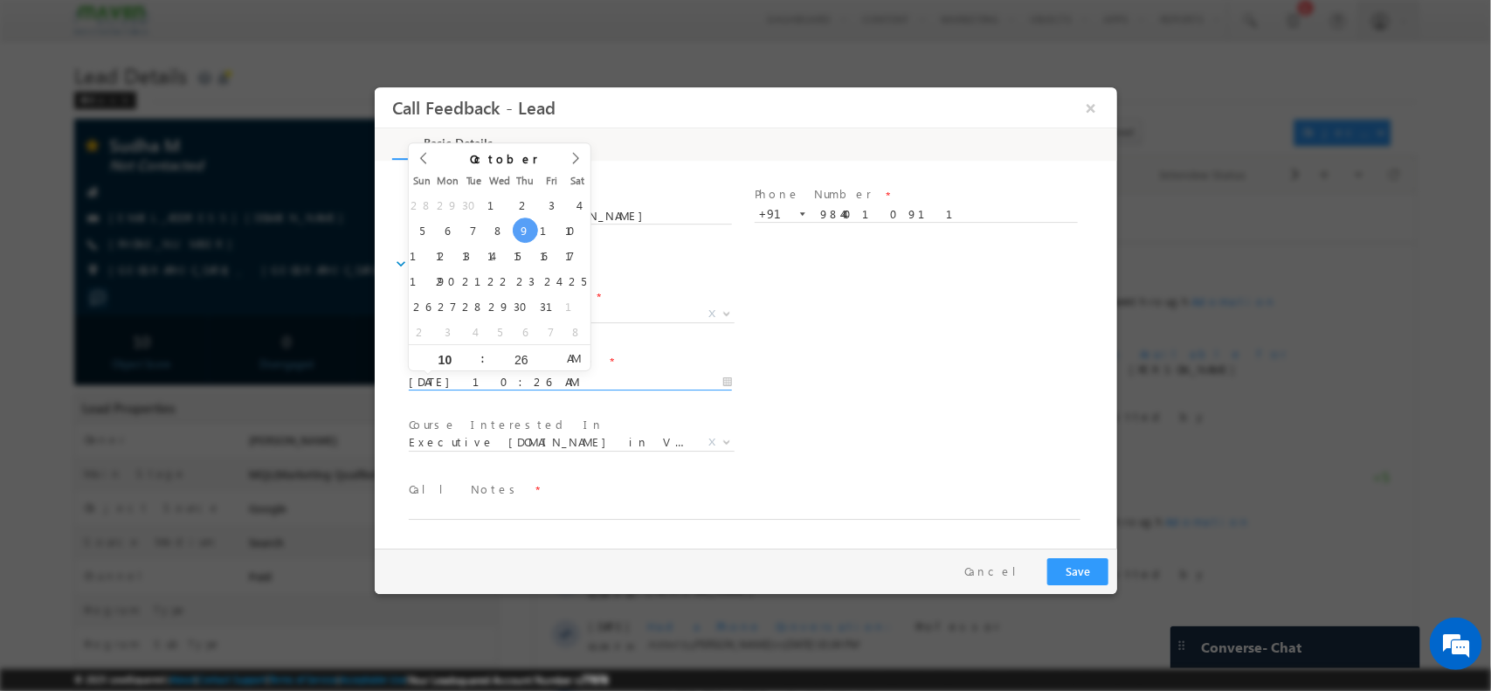
click at [518, 388] on input "09/10/2025 10:26 AM" at bounding box center [569, 381] width 323 height 17
type input "10/10/2025 10:26 AM"
click at [584, 417] on span "Course Interested In *" at bounding box center [569, 424] width 322 height 19
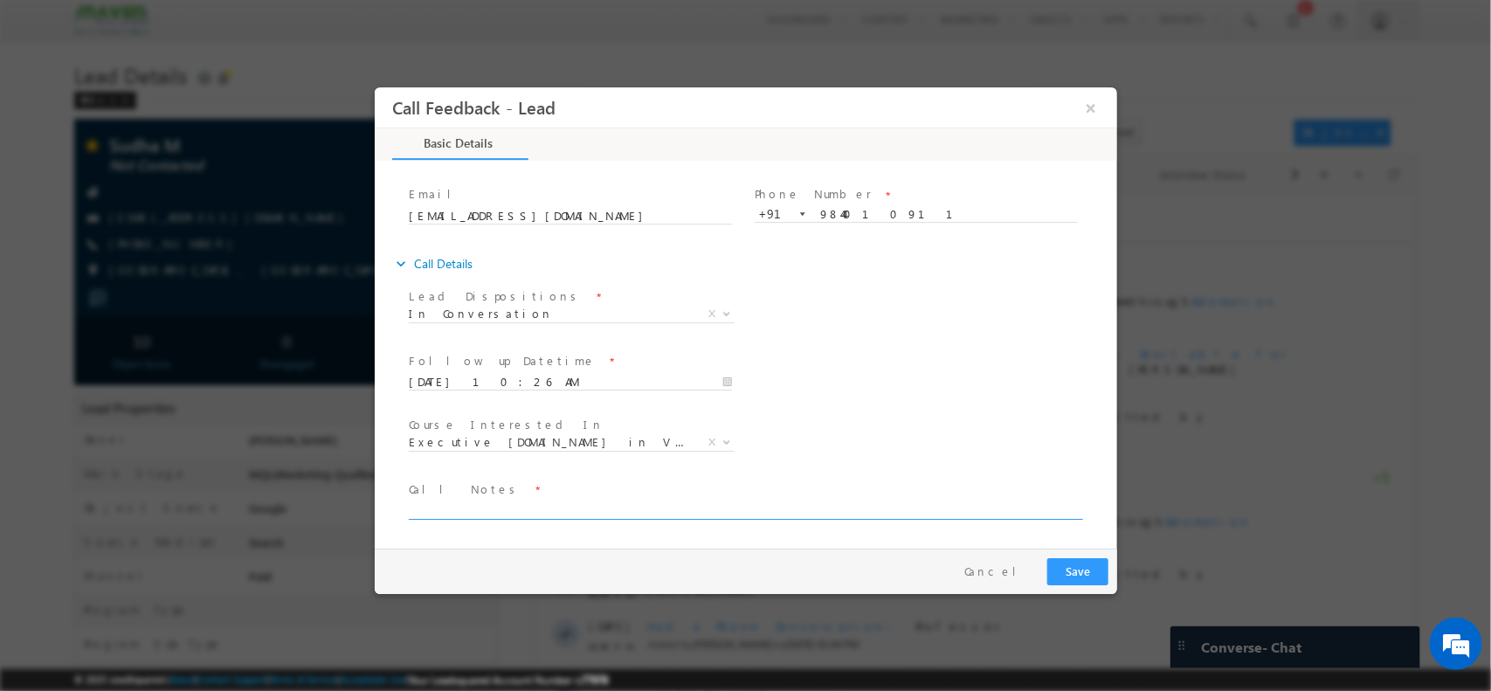
click at [512, 513] on textarea at bounding box center [744, 509] width 672 height 20
type textarea "she is waiting for NOC from college to do Mtech , expected to visit next week"
click at [1070, 569] on button "Save" at bounding box center [1076, 570] width 61 height 27
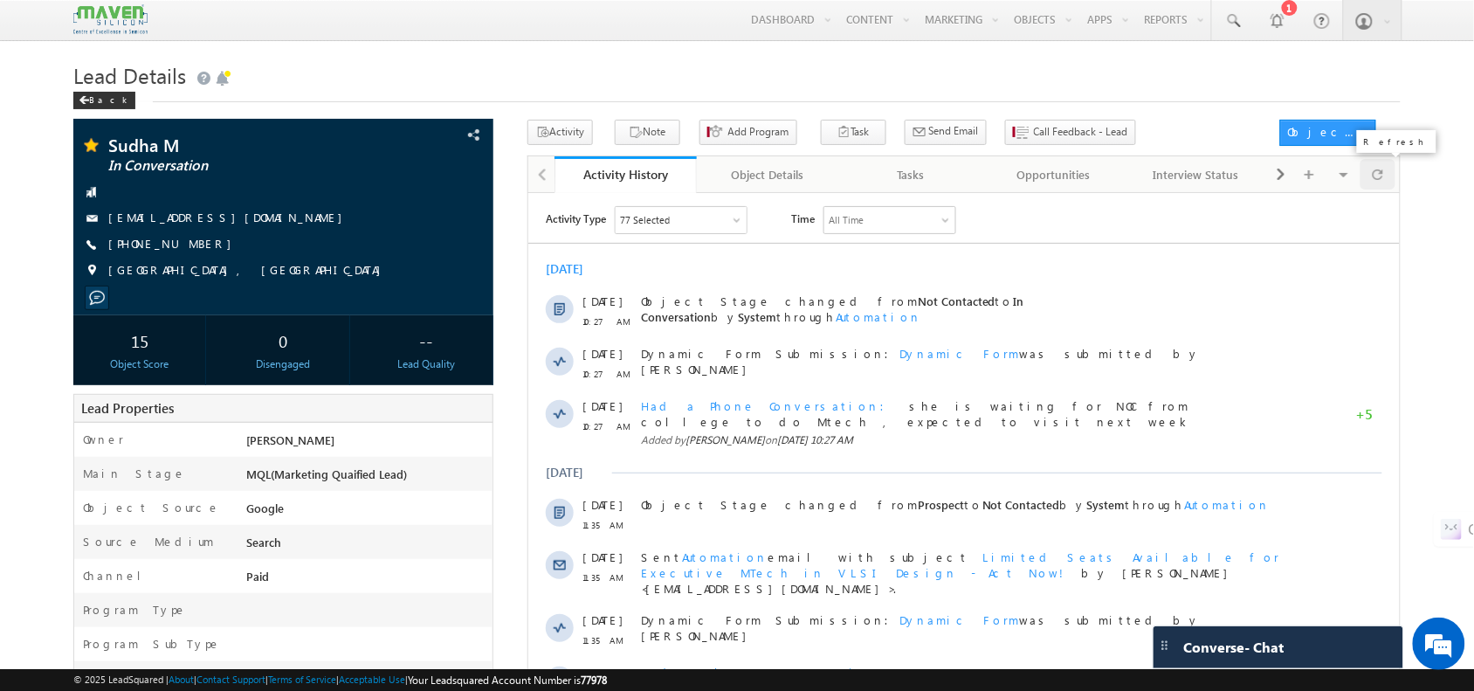
click at [1381, 185] on span at bounding box center [1378, 174] width 10 height 31
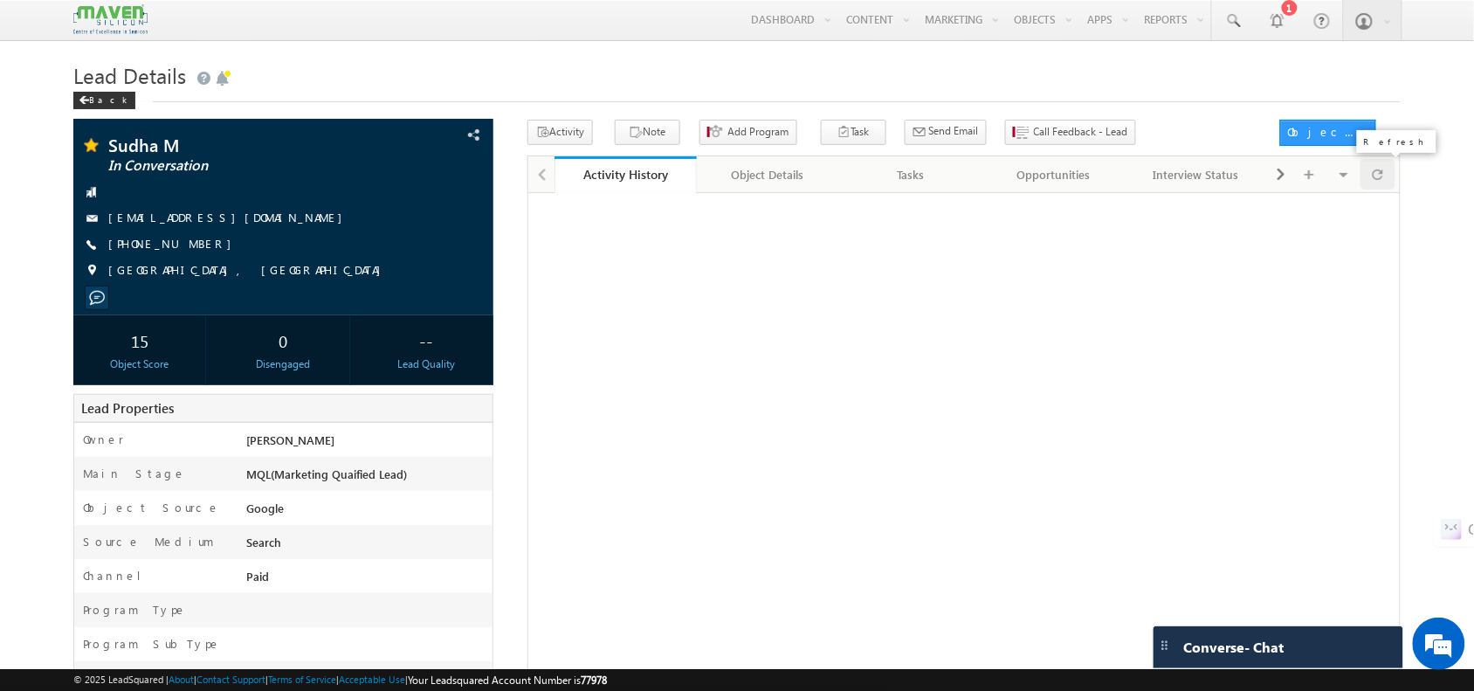
click at [1381, 185] on span at bounding box center [1378, 174] width 10 height 31
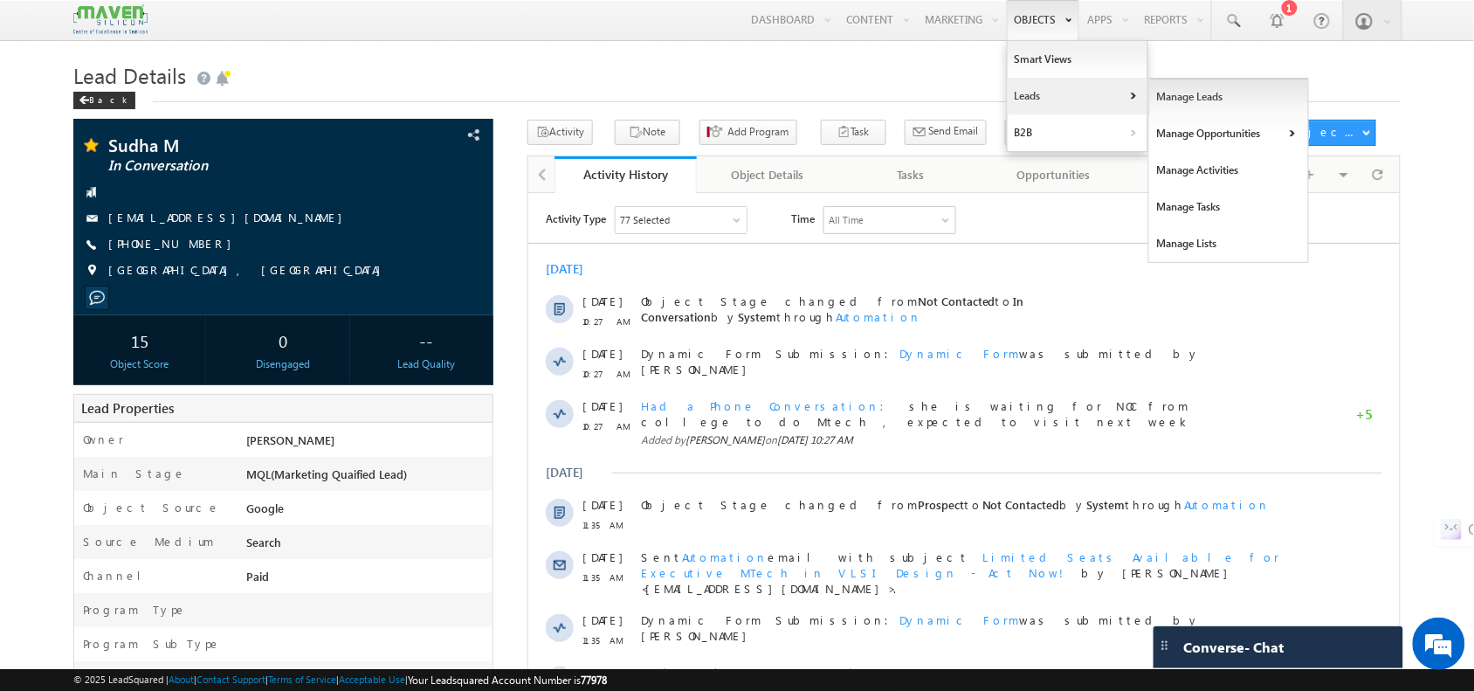
click at [1154, 94] on link "Manage Leads" at bounding box center [1229, 97] width 160 height 37
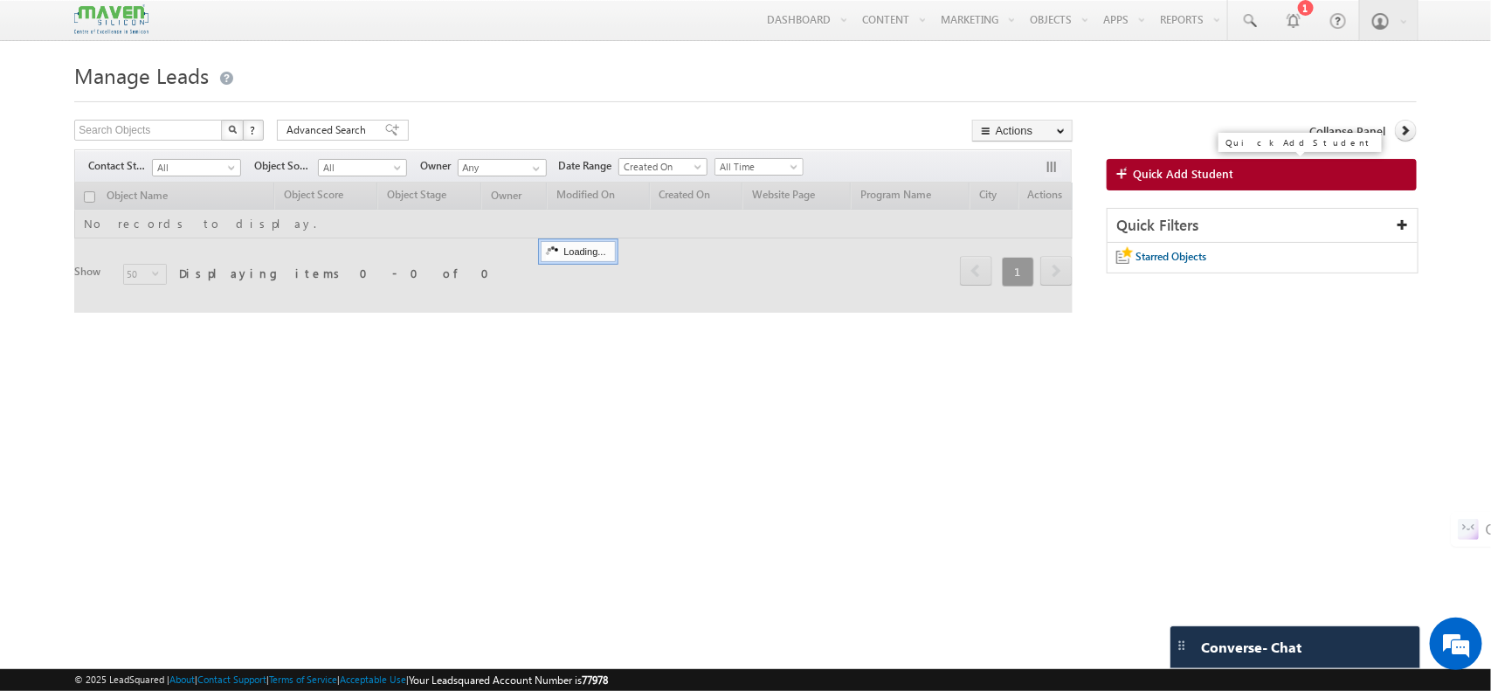
click at [1183, 177] on span "Quick Add Student" at bounding box center [1183, 174] width 100 height 16
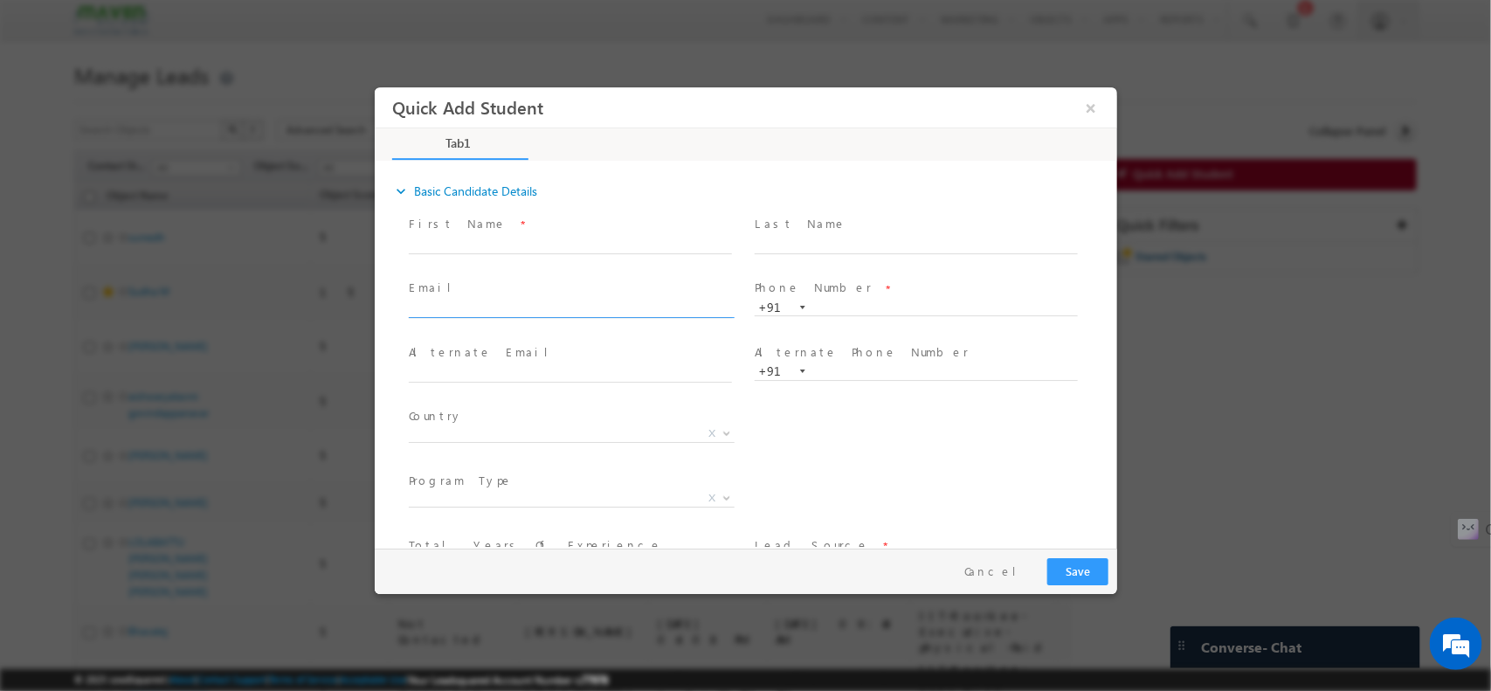
click at [584, 306] on input "text" at bounding box center [569, 308] width 323 height 17
paste input "yashudevendran@gmail.com"
type input "yashudevendran@gmail.com"
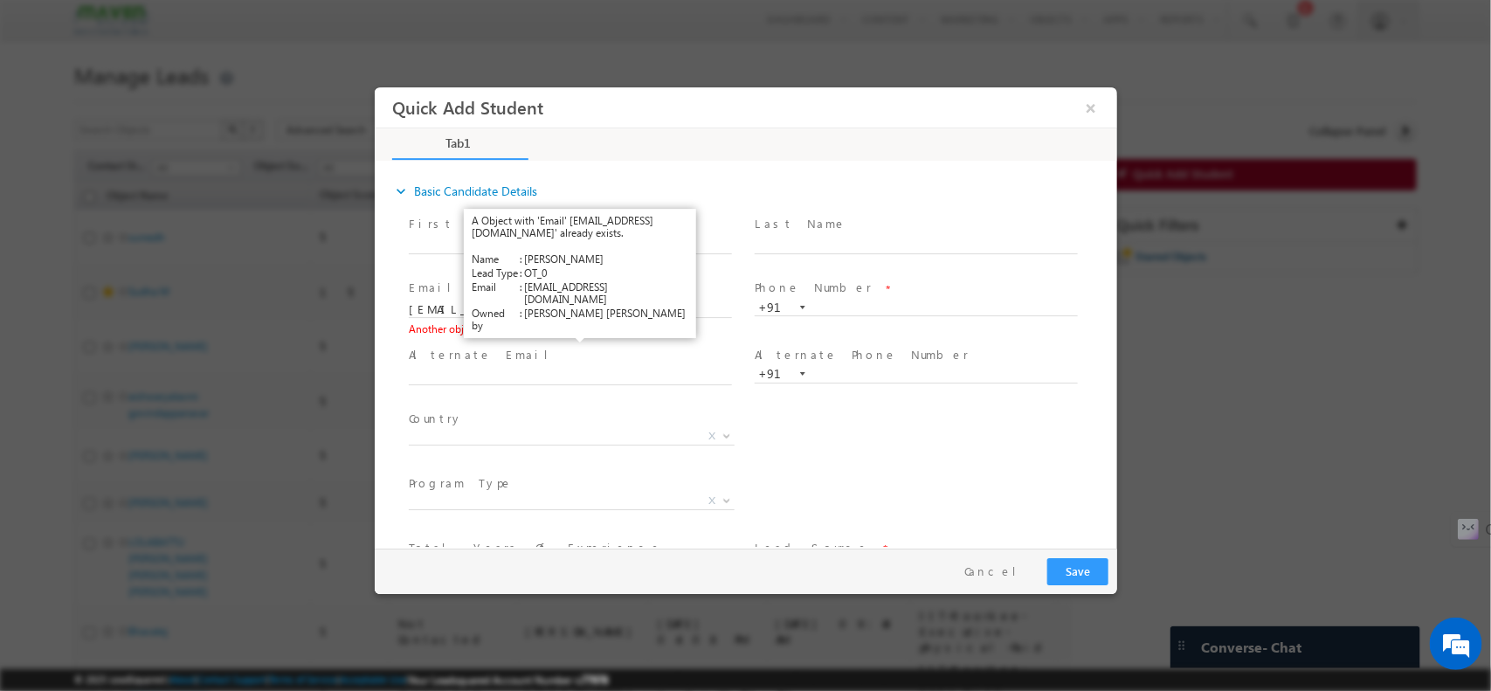
click at [575, 326] on link "View Details" at bounding box center [575, 327] width 54 height 11
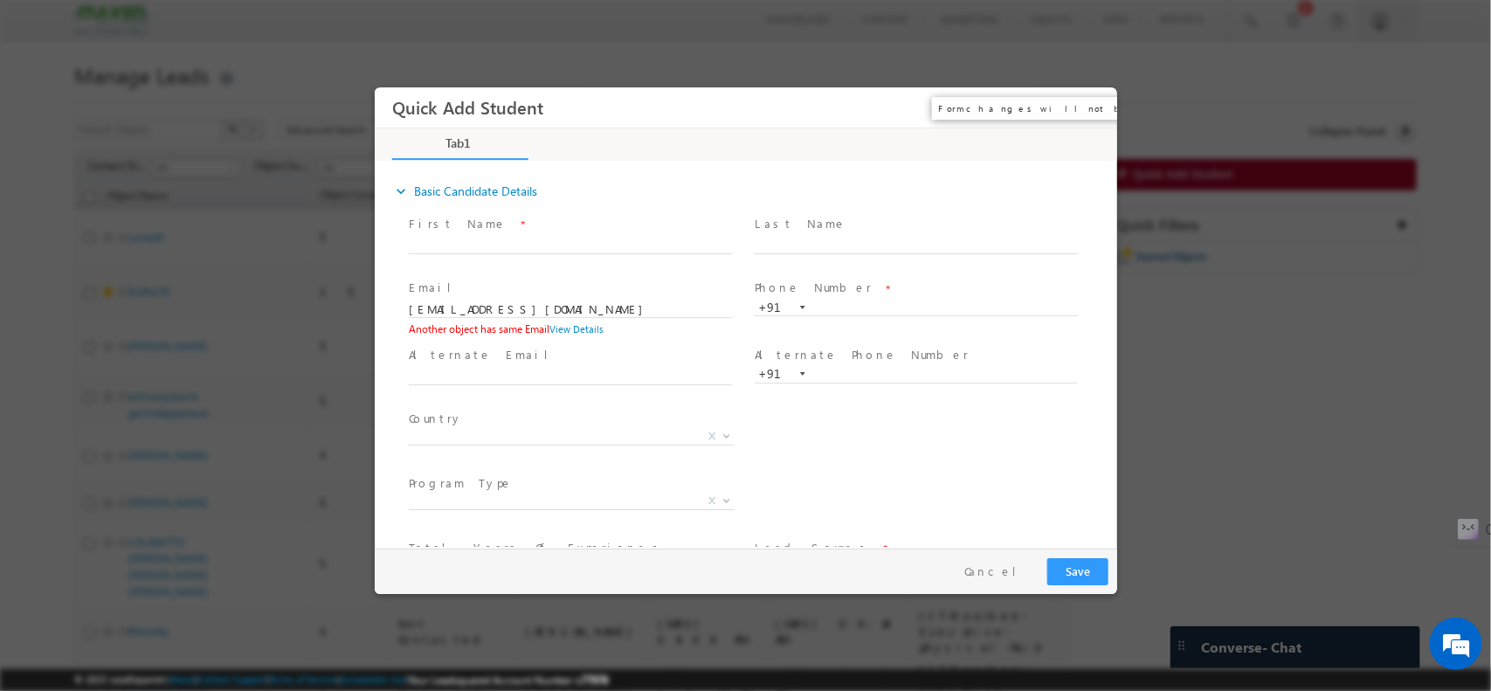
click at [1097, 107] on button "×" at bounding box center [1090, 107] width 30 height 32
